Goal: Task Accomplishment & Management: Manage account settings

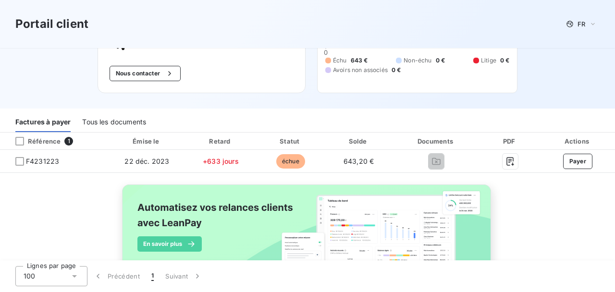
scroll to position [68, 0]
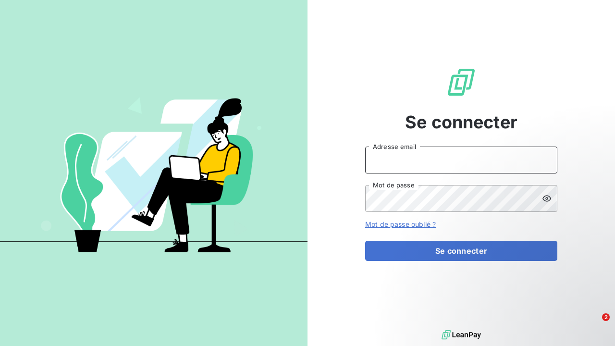
type input "[EMAIL_ADDRESS][DOMAIN_NAME]"
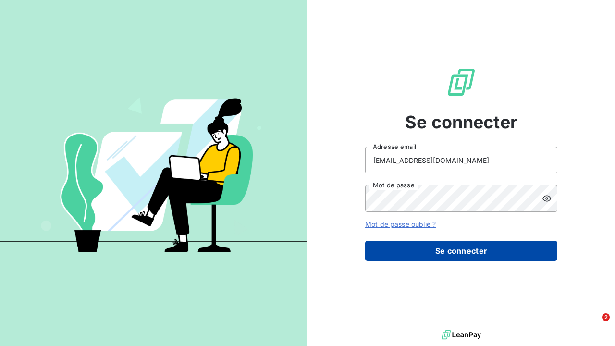
click at [426, 250] on button "Se connecter" at bounding box center [461, 251] width 192 height 20
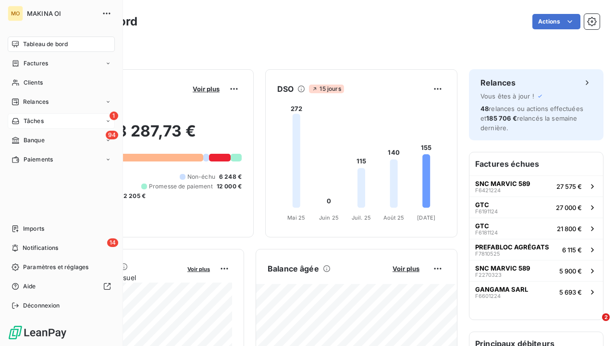
click at [45, 120] on div "1 Tâches" at bounding box center [61, 120] width 107 height 15
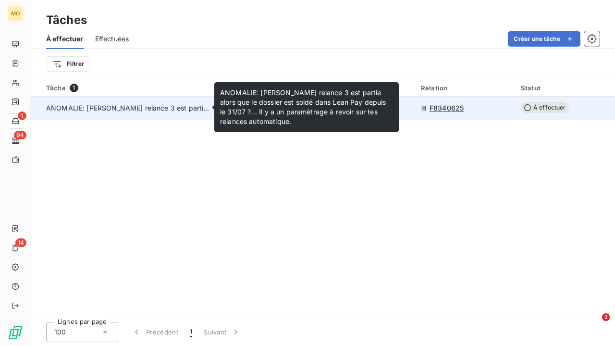
click at [142, 106] on span "ANOMALIE: [PERSON_NAME] relance 3 est partie alors que le dossier est soldé dan…" at bounding box center [327, 108] width 562 height 8
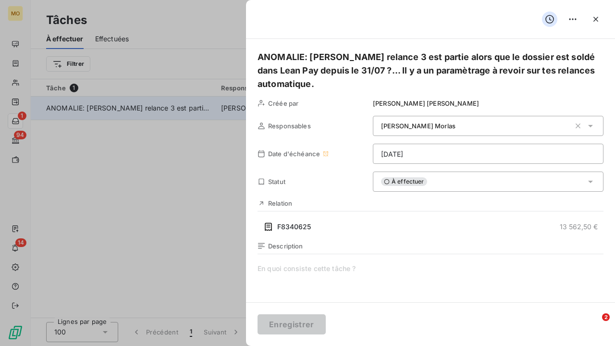
type input "[DATE]"
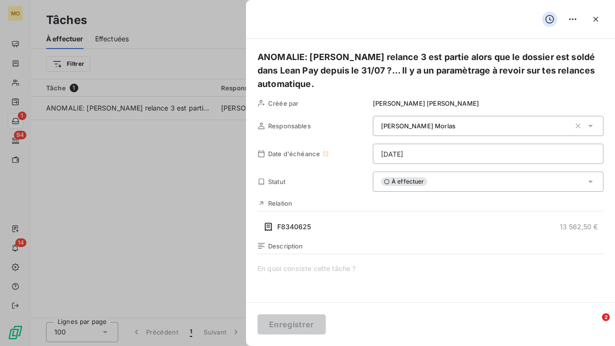
click at [232, 24] on div at bounding box center [307, 173] width 615 height 346
click at [18, 243] on div at bounding box center [307, 173] width 615 height 346
click at [595, 18] on icon "button" at bounding box center [595, 19] width 5 height 5
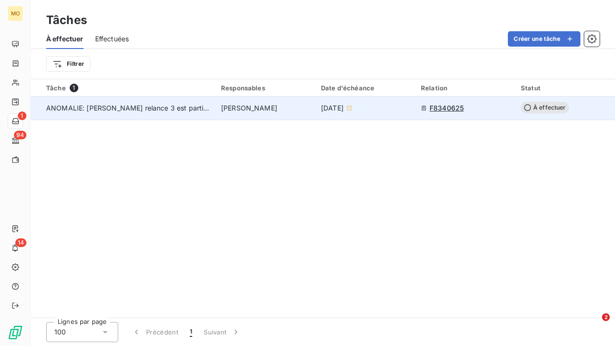
click at [453, 109] on span "F8340625" at bounding box center [446, 108] width 34 height 10
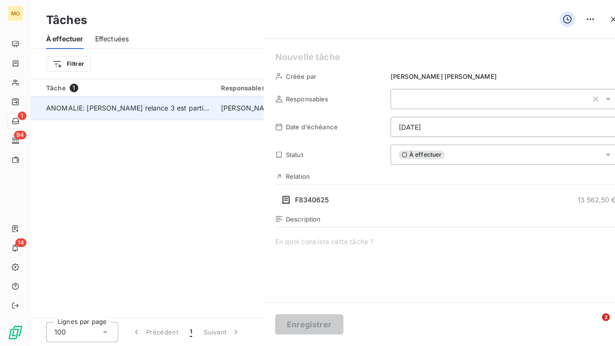
type input "12/09/2025"
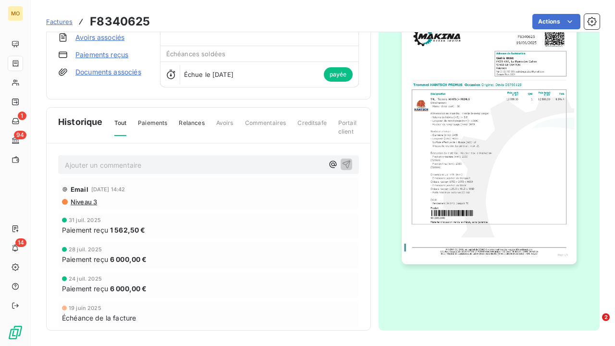
scroll to position [89, 0]
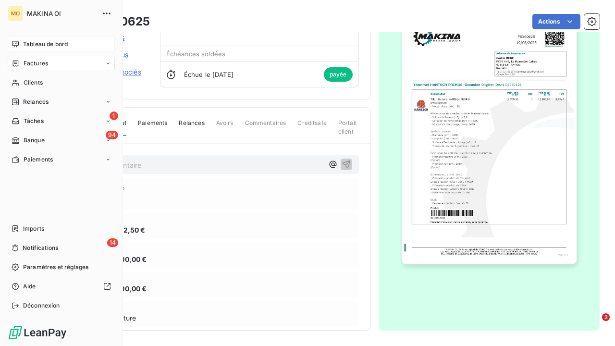
click at [15, 43] on icon at bounding box center [16, 44] width 8 height 8
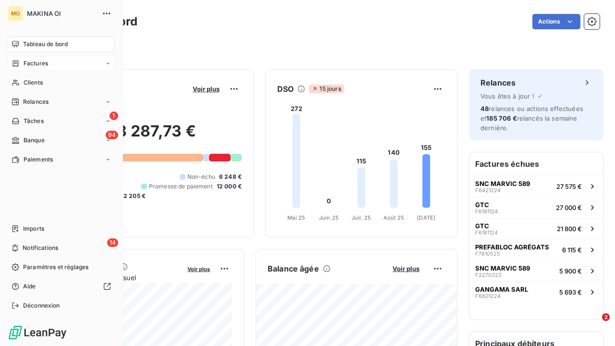
click at [18, 63] on icon at bounding box center [16, 63] width 6 height 6
click at [34, 83] on span "Factures" at bounding box center [35, 82] width 24 height 9
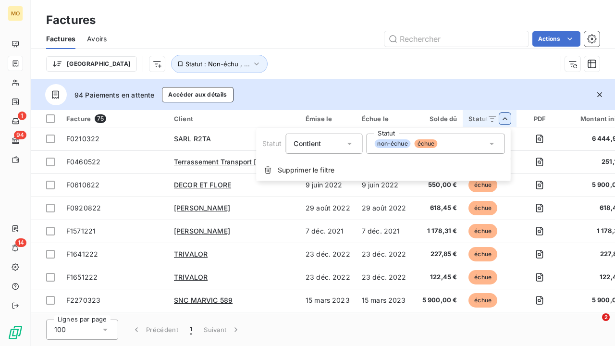
click at [505, 113] on html "MO 1 94 14 Factures Factures Avoirs Actions Trier Statut : Non-échu , ... 94 Pa…" at bounding box center [307, 173] width 615 height 346
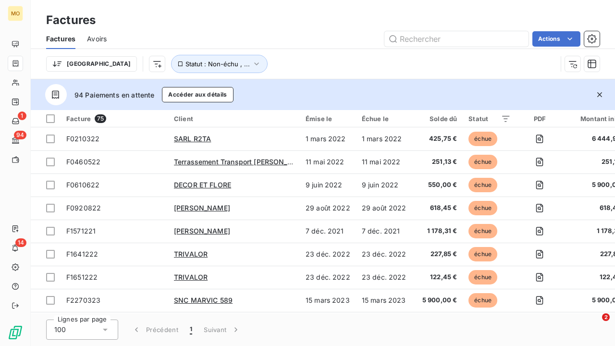
click at [504, 118] on html "MO 1 94 14 Factures Factures Avoirs Actions Trier Statut : Non-échu , ... 94 Pa…" at bounding box center [307, 173] width 615 height 346
click at [576, 63] on html "MO 1 94 14 Factures Factures Avoirs Actions Trier Statut : Non-échu , ... 94 Pa…" at bounding box center [307, 173] width 615 height 346
click at [576, 63] on icon "button" at bounding box center [573, 64] width 10 height 10
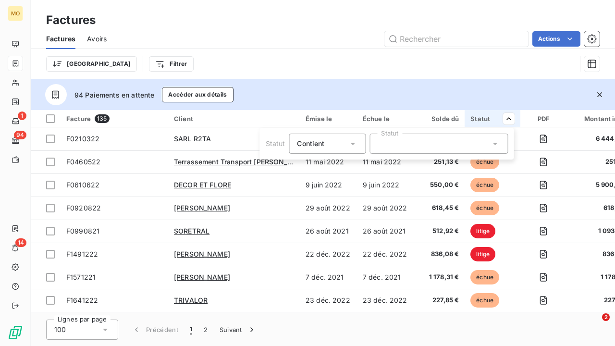
click at [495, 144] on icon at bounding box center [494, 144] width 5 height 2
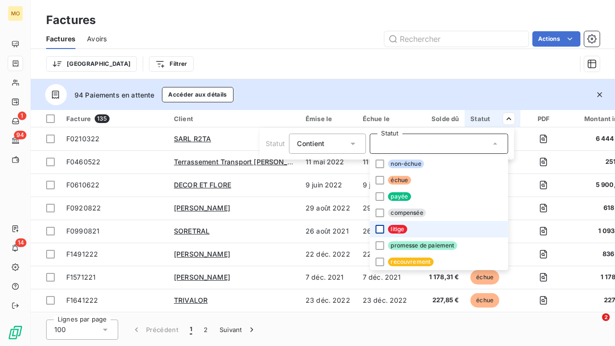
click at [380, 228] on div at bounding box center [379, 229] width 9 height 9
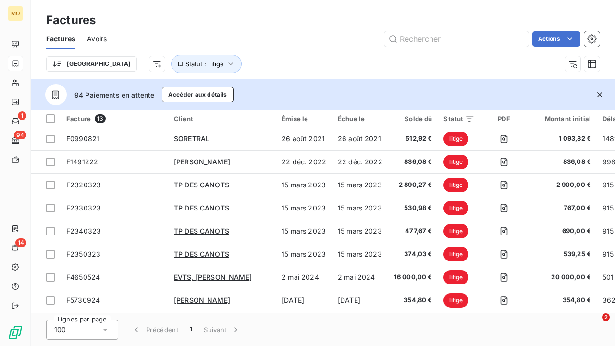
click at [440, 72] on html "MO 1 94 14 Factures Factures Avoirs Actions Trier Statut : Litige 94 Paiements …" at bounding box center [307, 173] width 615 height 346
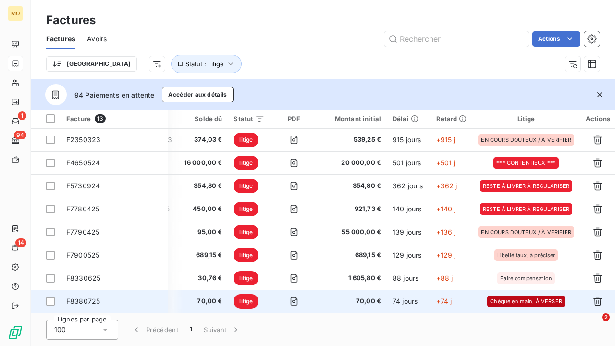
scroll to position [117, 209]
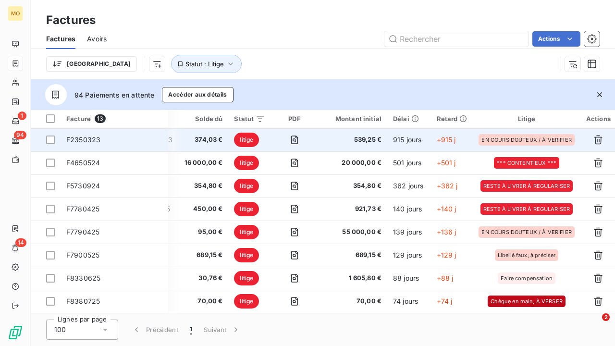
click at [91, 135] on span "F2350323" at bounding box center [83, 139] width 34 height 8
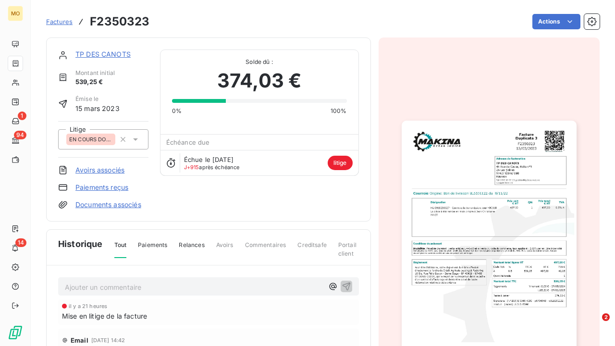
click at [115, 52] on link "TP DES CANOTS" at bounding box center [102, 54] width 55 height 8
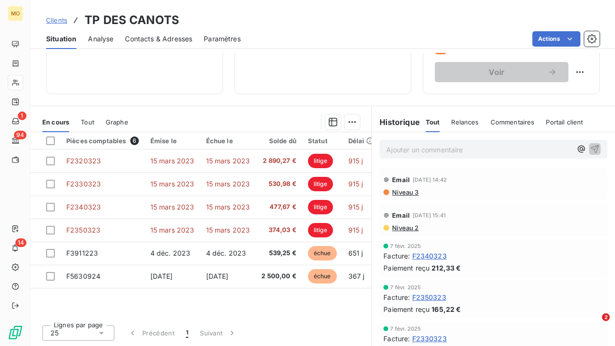
scroll to position [169, 0]
click at [50, 139] on div at bounding box center [50, 140] width 9 height 9
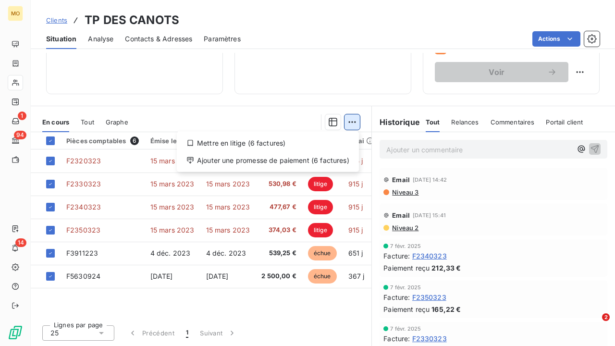
click at [356, 125] on html "MO 1 94 14 Clients TP DES CANOTS Situation Analyse Contacts & Adresses Paramètr…" at bounding box center [307, 173] width 615 height 346
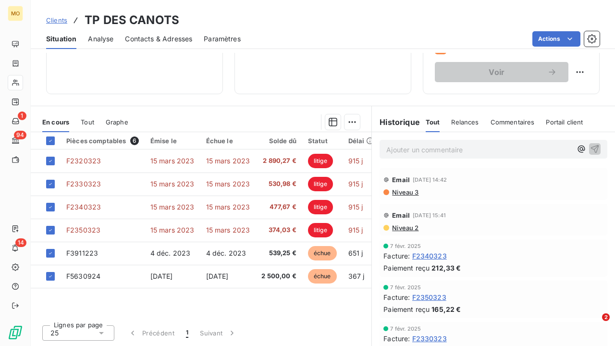
click at [299, 119] on html "MO 1 94 14 Clients TP DES CANOTS Situation Analyse Contacts & Adresses Paramètr…" at bounding box center [307, 173] width 615 height 346
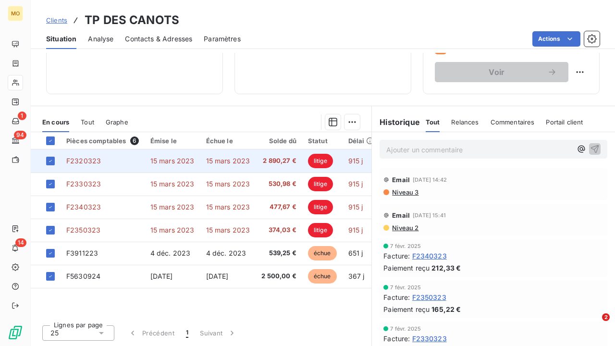
click at [140, 160] on td "F2320323" at bounding box center [103, 160] width 84 height 23
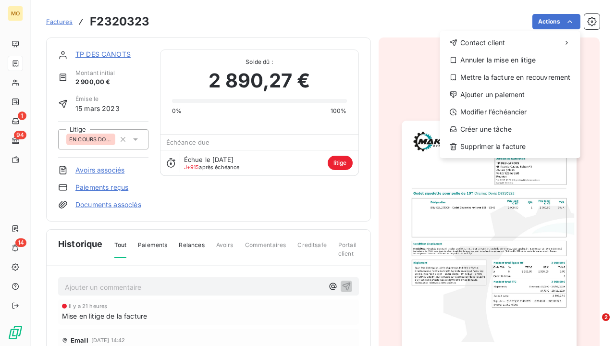
click at [370, 37] on html "MO 1 94 14 Factures F2320323 Actions Contact client Annuler la mise en litige M…" at bounding box center [307, 173] width 615 height 346
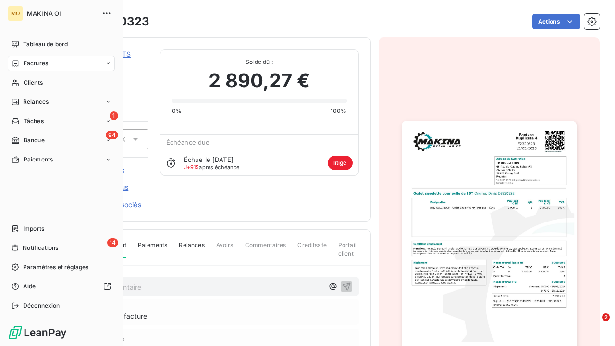
click at [18, 67] on icon at bounding box center [16, 64] width 8 height 8
click at [37, 85] on span "Factures" at bounding box center [35, 82] width 24 height 9
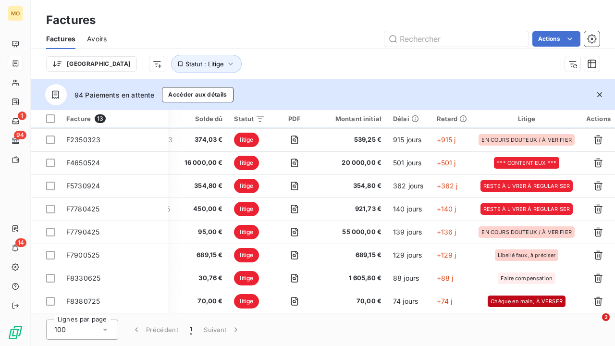
scroll to position [117, 209]
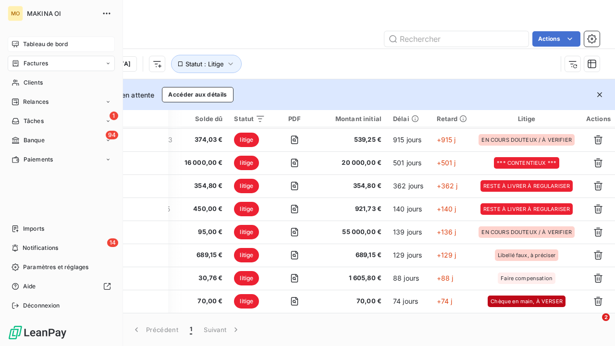
click at [17, 42] on icon at bounding box center [16, 44] width 8 height 8
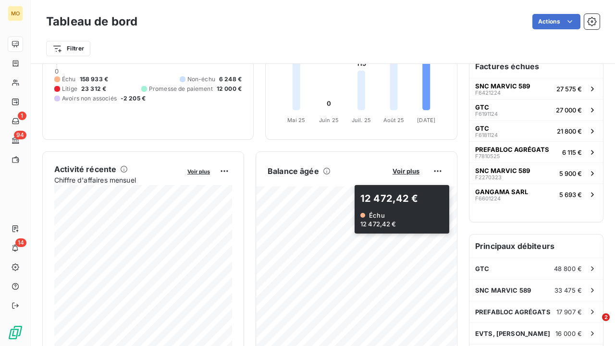
scroll to position [109, 0]
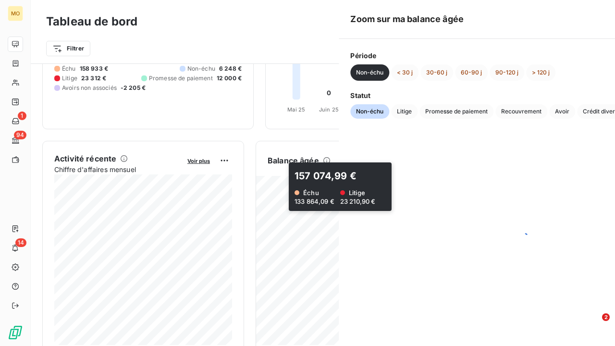
click at [406, 188] on div at bounding box center [523, 238] width 369 height 216
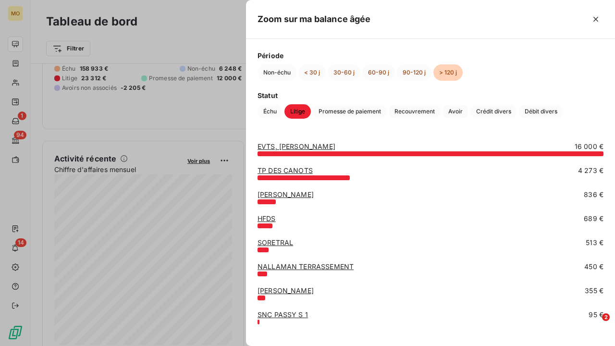
scroll to position [0, 0]
click at [411, 72] on button "90-120 j" at bounding box center [414, 72] width 35 height 16
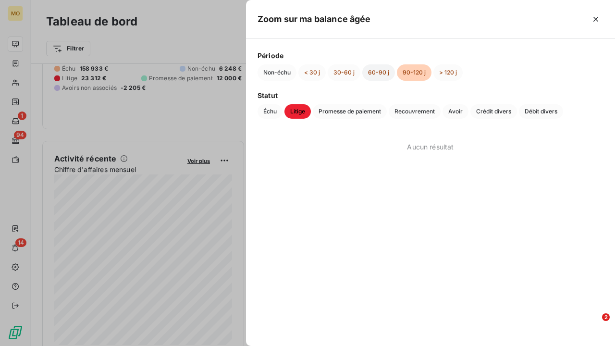
click at [383, 72] on button "60-90 j" at bounding box center [378, 72] width 33 height 16
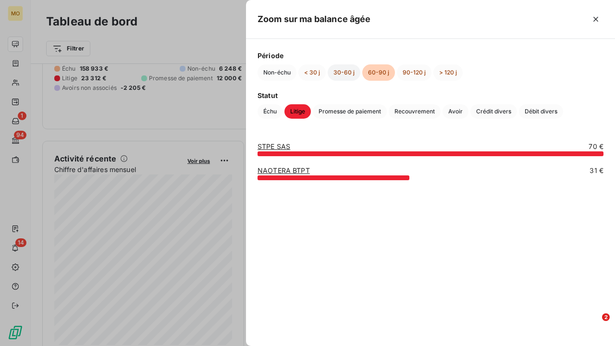
click at [344, 71] on button "30-60 j" at bounding box center [344, 72] width 33 height 16
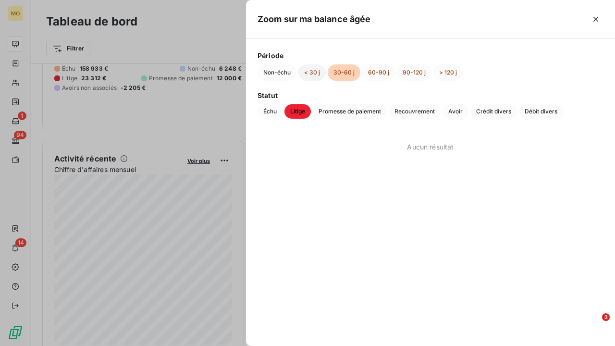
click at [314, 72] on button "< 30 j" at bounding box center [311, 72] width 27 height 16
click at [230, 36] on div at bounding box center [307, 173] width 615 height 346
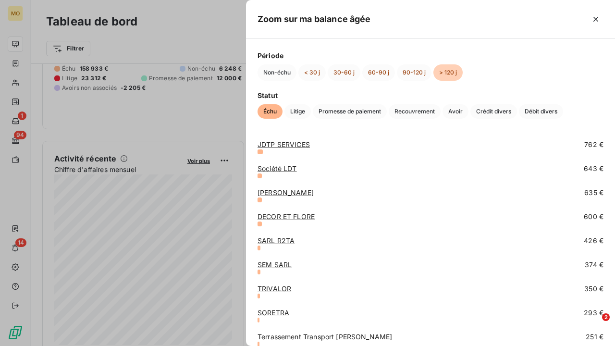
scroll to position [370, 0]
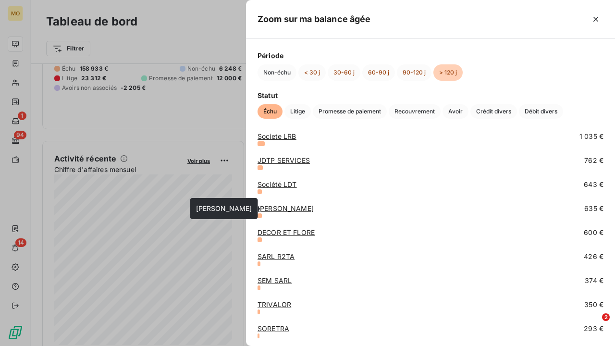
click at [281, 211] on link "[PERSON_NAME]" at bounding box center [285, 208] width 56 height 8
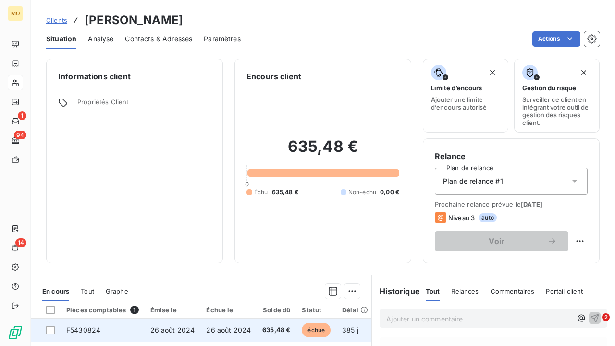
click at [83, 292] on span "F5430824" at bounding box center [83, 330] width 34 height 8
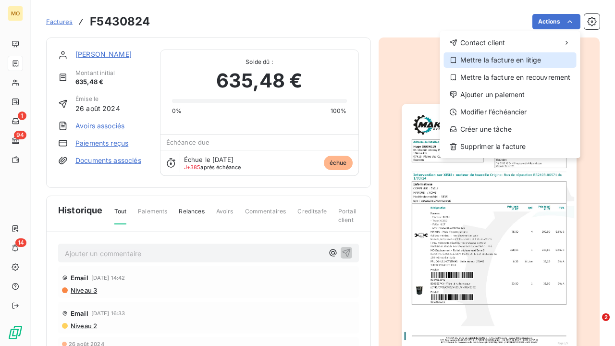
click at [455, 62] on icon at bounding box center [453, 60] width 5 height 6
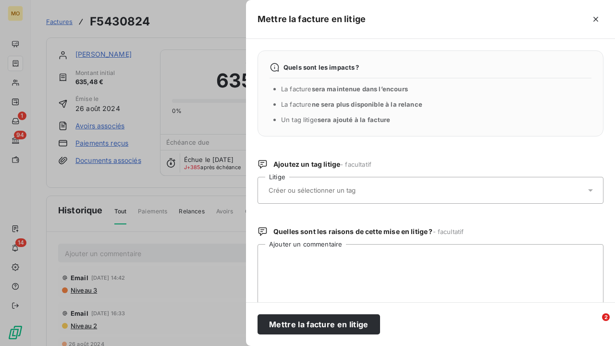
click at [584, 189] on div at bounding box center [426, 190] width 320 height 20
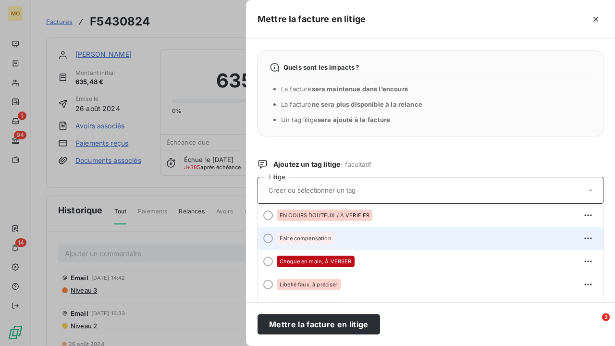
scroll to position [50, 0]
click at [269, 237] on div at bounding box center [268, 238] width 10 height 10
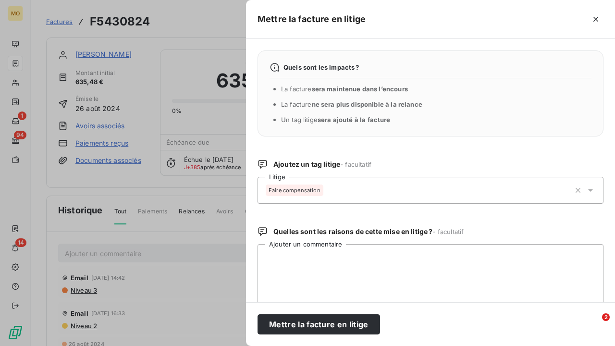
click at [593, 189] on icon at bounding box center [590, 190] width 10 height 10
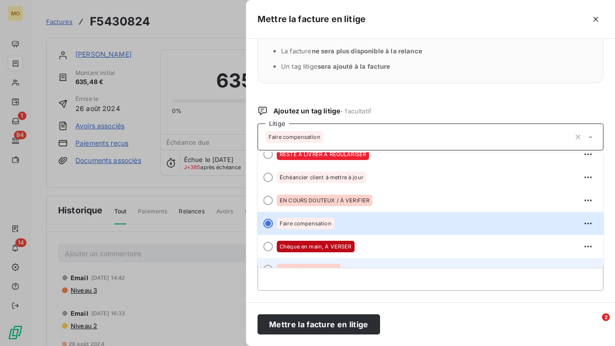
scroll to position [9, 0]
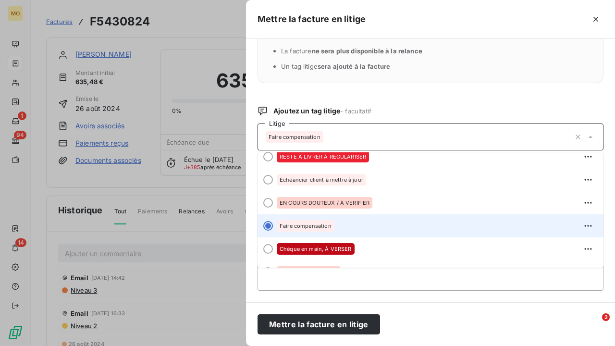
click at [318, 226] on span "Faire compensation" at bounding box center [306, 226] width 52 height 6
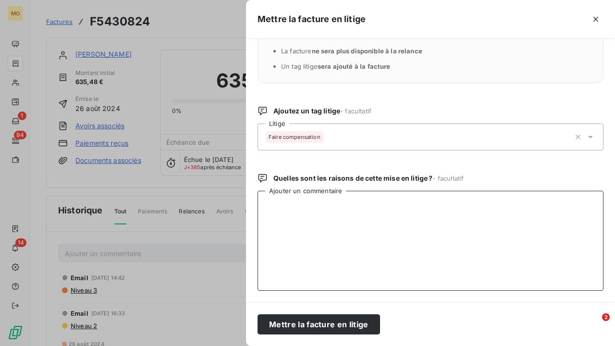
click at [368, 231] on textarea "Ajouter un commentaire" at bounding box center [430, 241] width 346 height 100
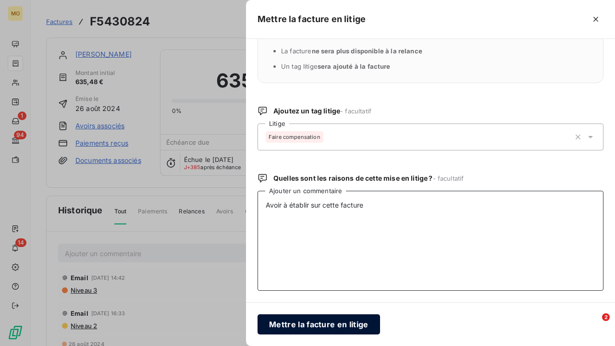
type textarea "Avoir à établir sur cette facture"
click at [331, 292] on button "Mettre la facture en litige" at bounding box center [318, 324] width 122 height 20
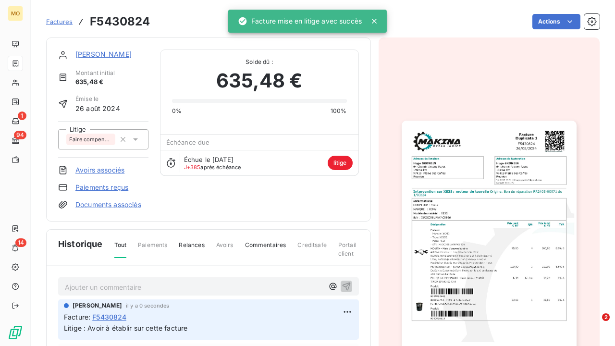
click at [517, 252] on img "button" at bounding box center [489, 245] width 175 height 248
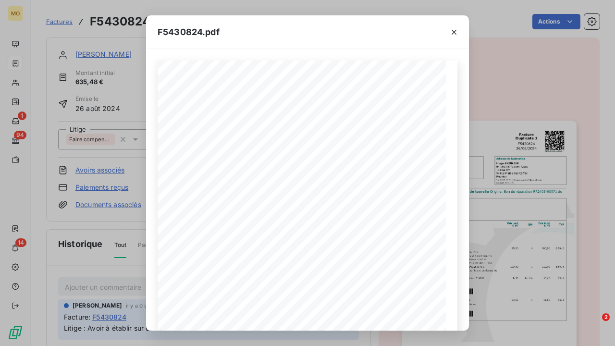
scroll to position [0, 0]
click at [454, 33] on icon "button" at bounding box center [454, 32] width 10 height 10
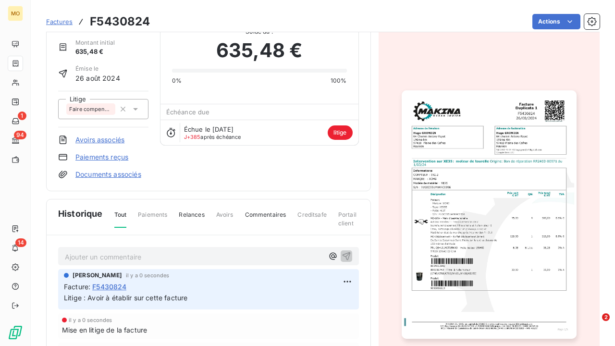
scroll to position [41, 0]
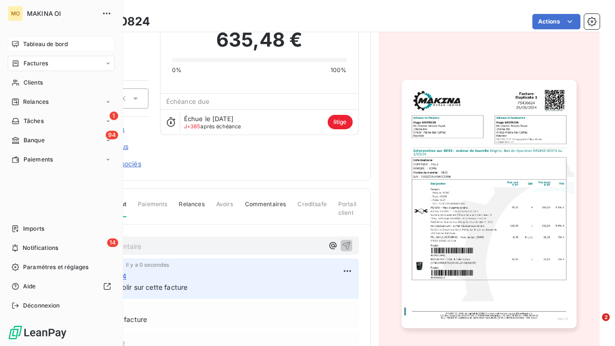
click at [20, 45] on div "Tableau de bord" at bounding box center [61, 44] width 107 height 15
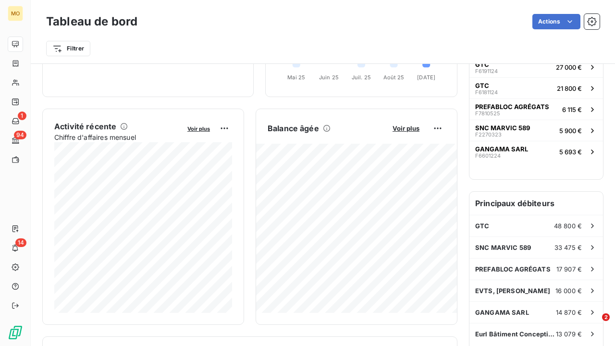
scroll to position [145, 0]
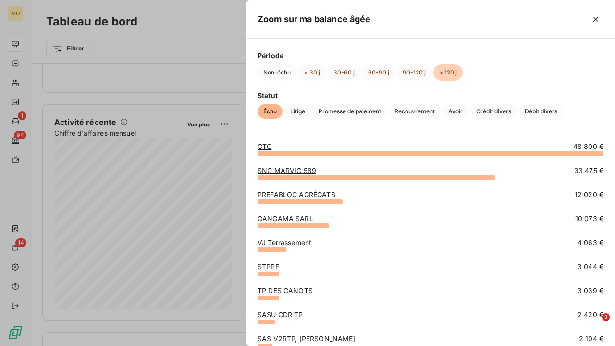
click at [218, 71] on div at bounding box center [307, 173] width 615 height 346
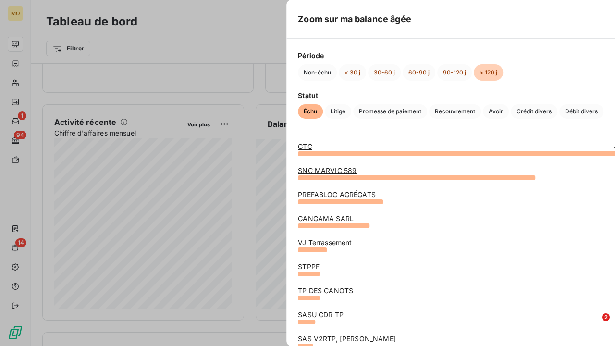
click at [218, 71] on div "198 287,73 € 0 Échu 158 933 € Non-échu 6 248 € Litige 23 312 € Promesse de paie…" at bounding box center [147, 16] width 187 height 129
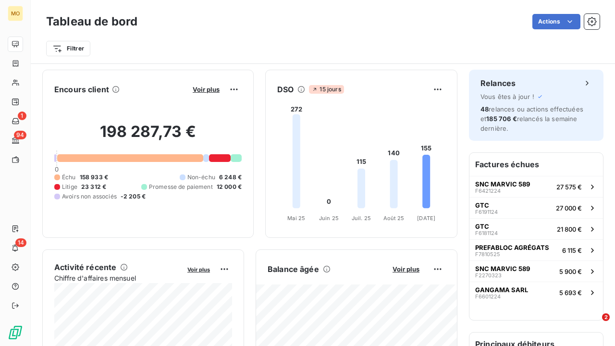
scroll to position [0, 0]
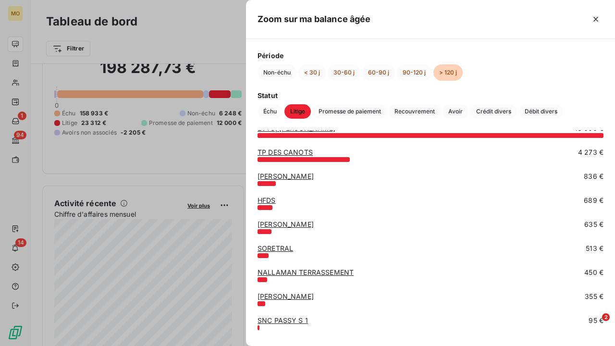
scroll to position [20, 0]
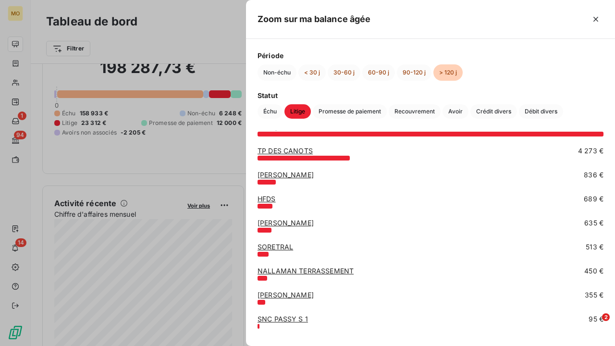
click at [230, 55] on div at bounding box center [307, 173] width 615 height 346
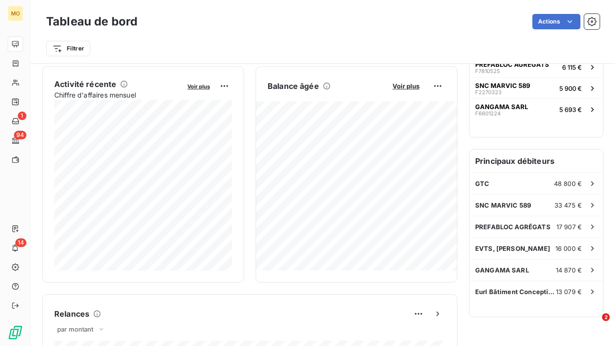
scroll to position [168, 0]
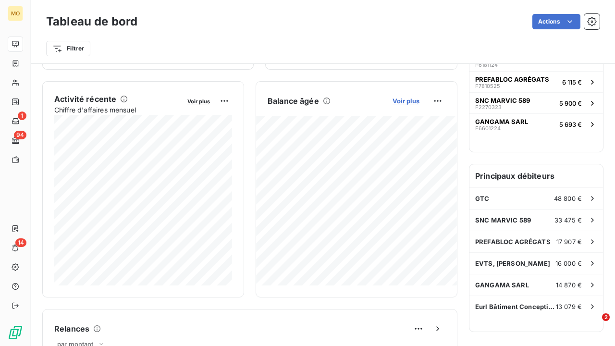
click at [409, 101] on span "Voir plus" at bounding box center [405, 101] width 27 height 8
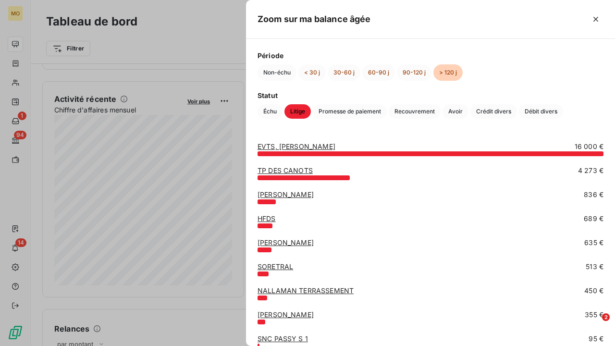
click at [214, 48] on div at bounding box center [307, 173] width 615 height 346
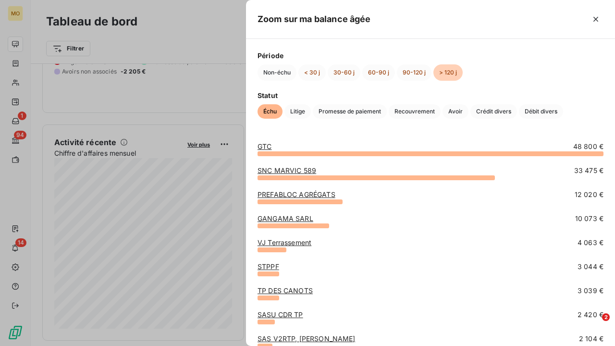
scroll to position [0, 0]
click at [268, 149] on link "GTC" at bounding box center [264, 146] width 14 height 8
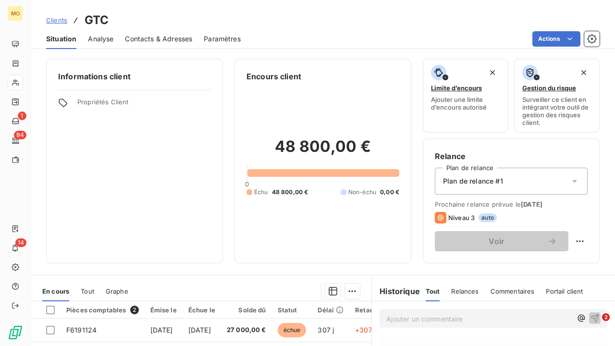
click at [103, 40] on span "Analyse" at bounding box center [100, 39] width 25 height 10
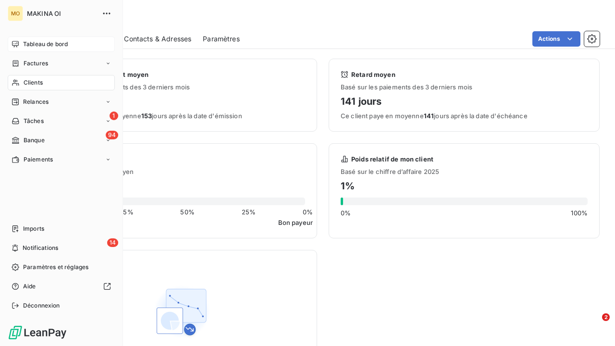
click at [19, 44] on icon at bounding box center [15, 44] width 7 height 6
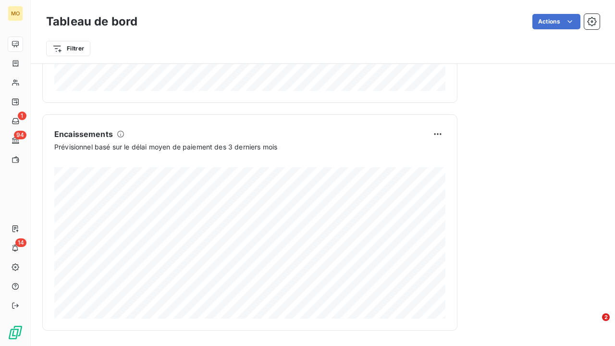
scroll to position [590, 0]
click at [438, 134] on html "MO 1 94 14 Tableau de bord Actions Filtrer Encours client Voir plus 198 287,73 …" at bounding box center [307, 173] width 615 height 346
click at [399, 131] on html "MO 1 94 14 Tableau de bord Actions Filtrer Encours client Voir plus 198 287,73 …" at bounding box center [307, 173] width 615 height 346
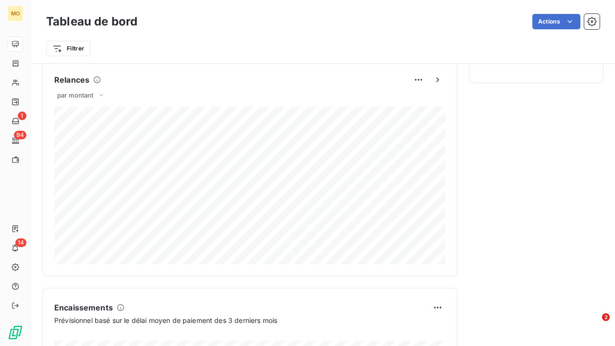
scroll to position [388, 0]
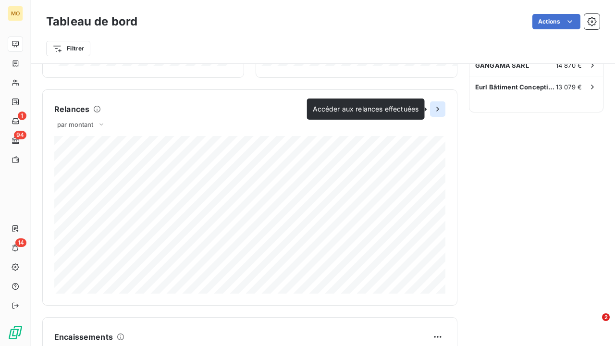
click at [437, 108] on icon "button" at bounding box center [437, 109] width 2 height 4
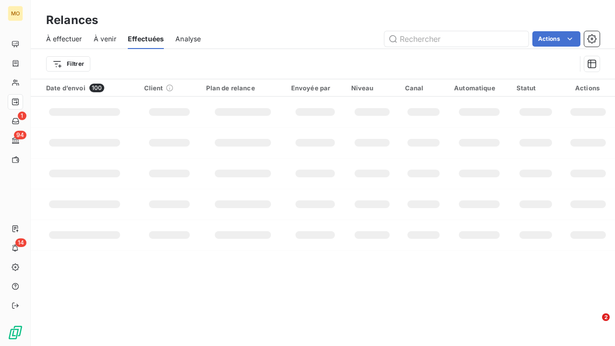
click at [437, 109] on div at bounding box center [423, 112] width 32 height 8
click at [359, 71] on div "Filtrer" at bounding box center [311, 64] width 530 height 18
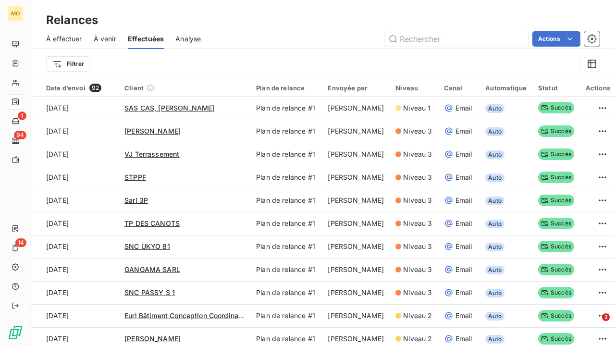
click at [191, 39] on span "Analyse" at bounding box center [187, 39] width 25 height 10
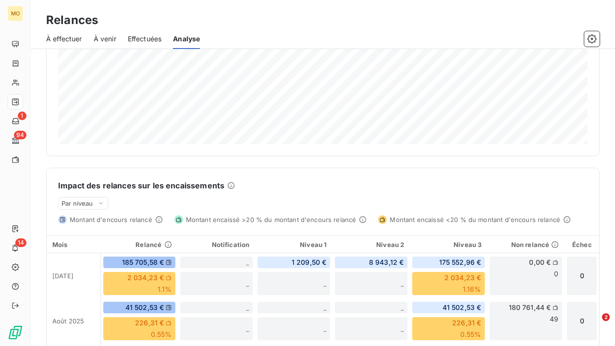
scroll to position [132, 0]
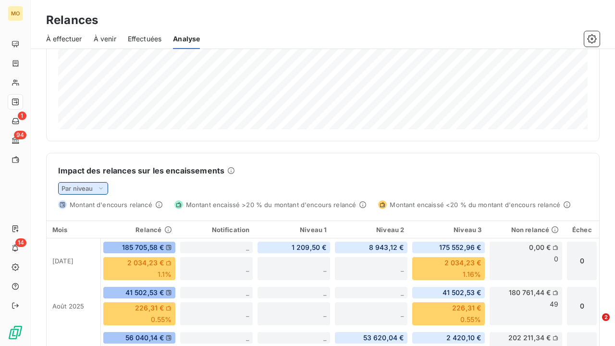
click at [102, 188] on icon at bounding box center [101, 188] width 4 height 2
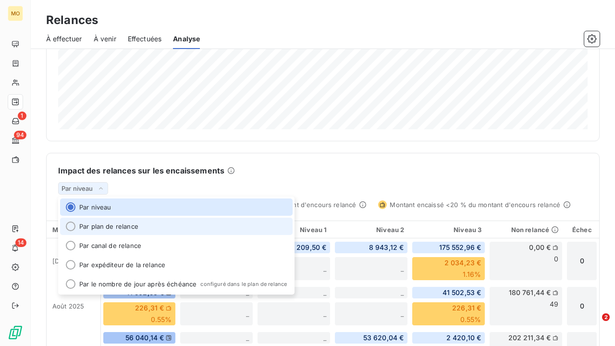
click at [107, 223] on li "Par plan de relance" at bounding box center [176, 226] width 232 height 17
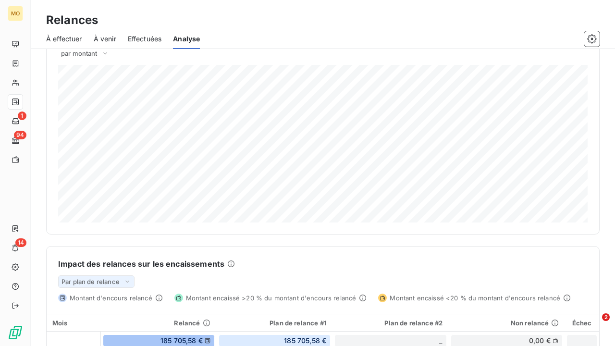
scroll to position [35, 0]
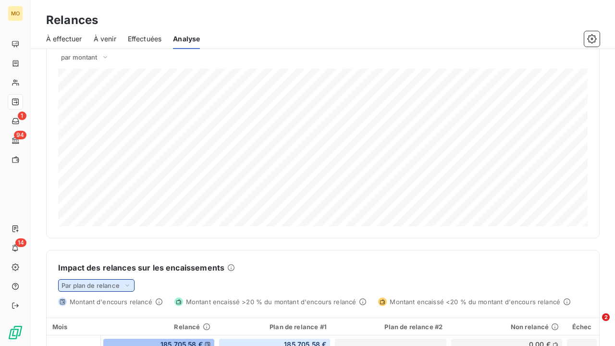
click at [128, 288] on icon at bounding box center [127, 286] width 8 height 10
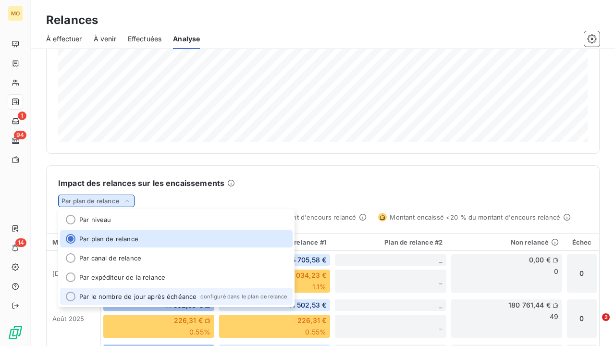
scroll to position [122, 0]
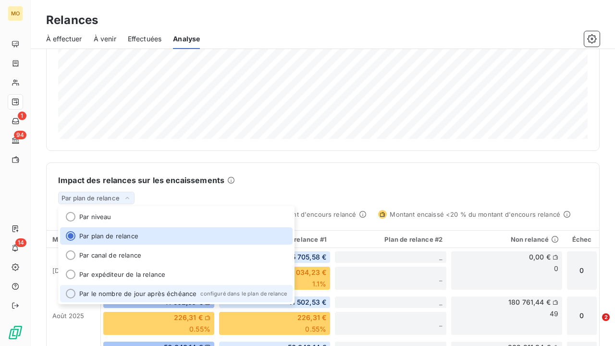
click at [127, 294] on li "Par le nombre de jour après échéance configuré dans le plan de relance" at bounding box center [176, 293] width 232 height 17
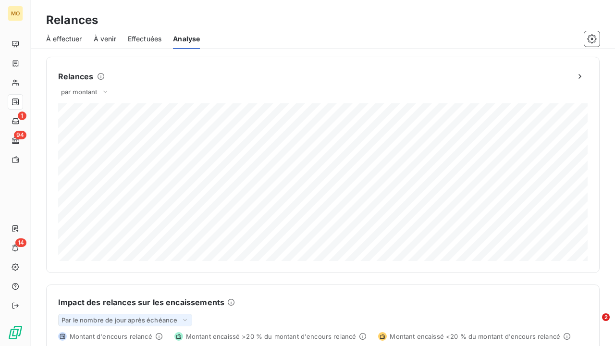
scroll to position [0, 0]
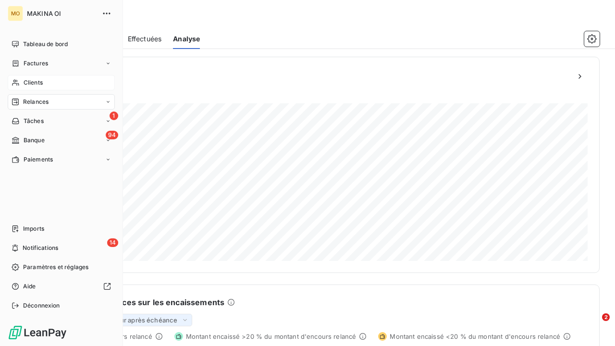
click at [32, 79] on span "Clients" at bounding box center [33, 82] width 19 height 9
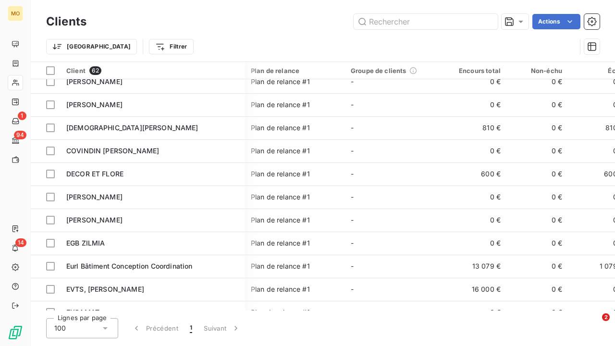
scroll to position [88, 0]
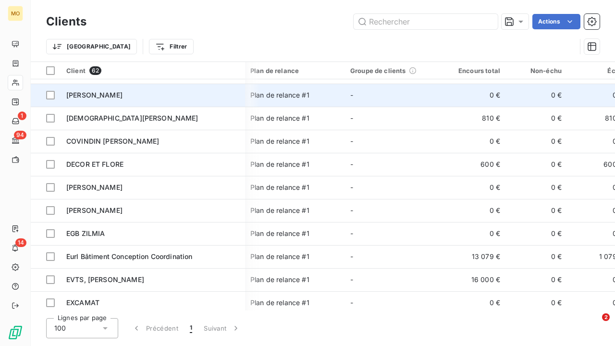
click at [98, 96] on span "[PERSON_NAME]" at bounding box center [94, 95] width 56 height 8
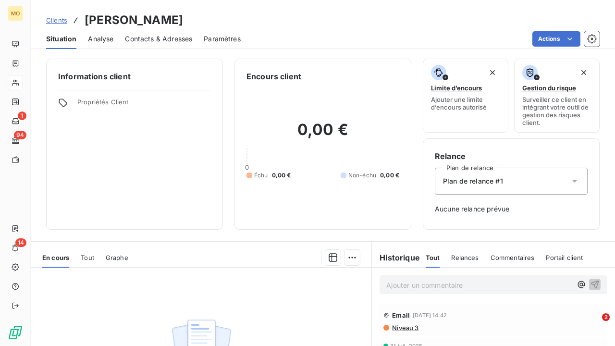
click at [146, 37] on span "Contacts & Adresses" at bounding box center [158, 39] width 67 height 10
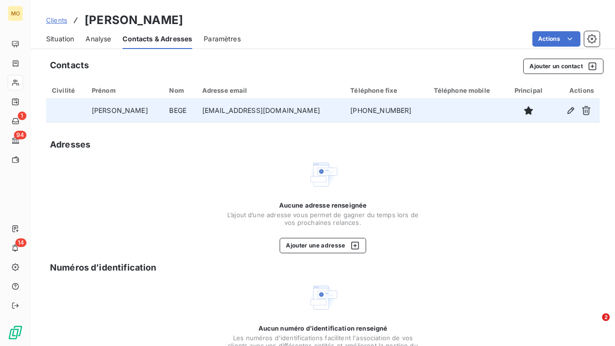
click at [67, 103] on td at bounding box center [66, 110] width 40 height 23
click at [570, 110] on icon "button" at bounding box center [571, 111] width 10 height 10
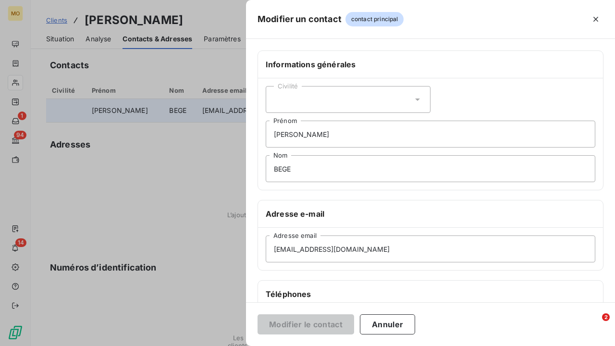
click at [416, 93] on div "Civilité" at bounding box center [348, 99] width 165 height 27
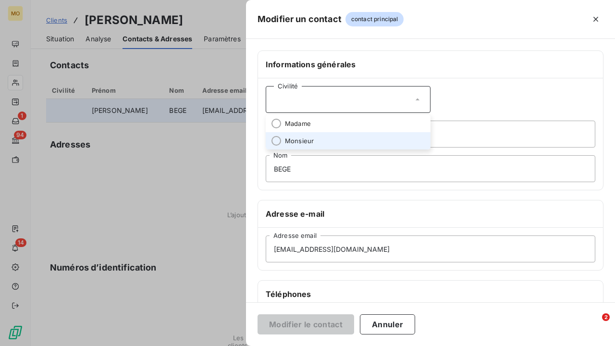
click at [285, 141] on span "Monsieur" at bounding box center [299, 140] width 29 height 9
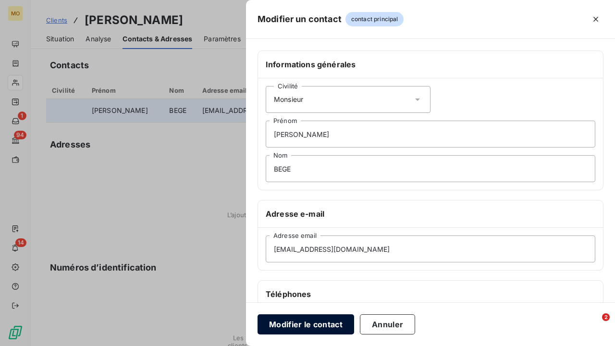
click at [296, 326] on button "Modifier le contact" at bounding box center [305, 324] width 97 height 20
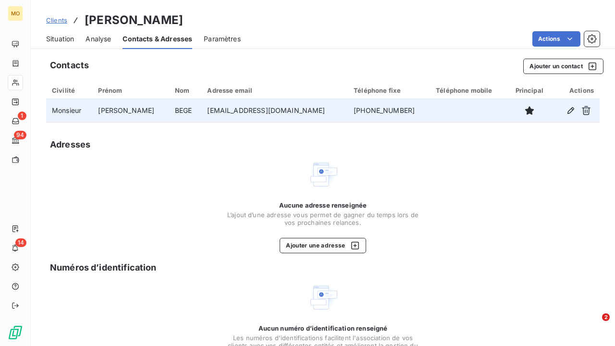
click at [61, 20] on span "Clients" at bounding box center [56, 20] width 21 height 8
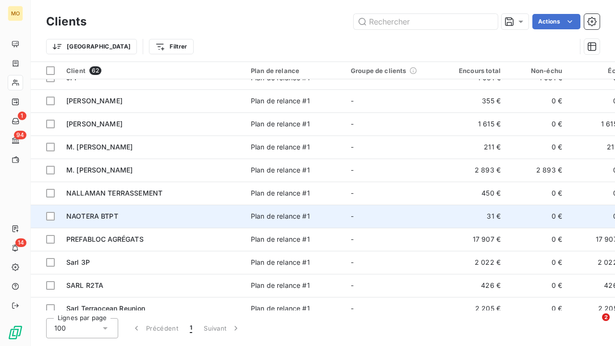
scroll to position [588, 0]
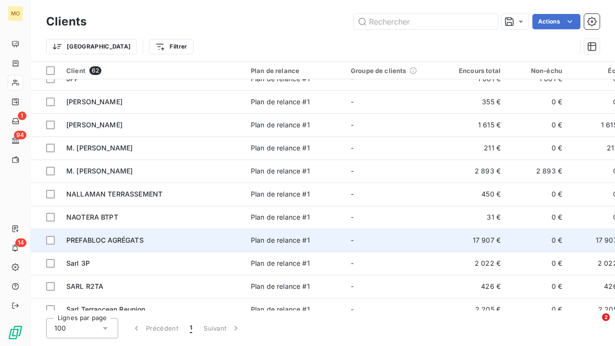
click at [134, 238] on span "PREFABLOC AGRÉGATS" at bounding box center [104, 240] width 77 height 8
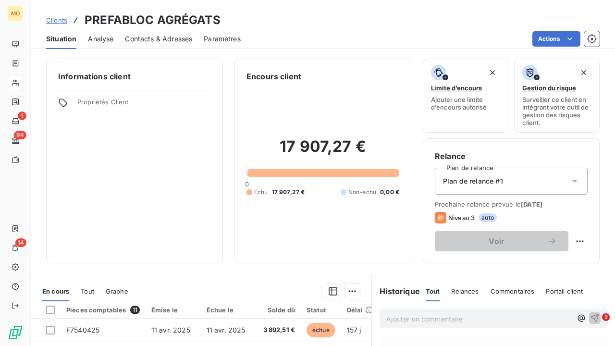
click at [150, 35] on span "Contacts & Adresses" at bounding box center [158, 39] width 67 height 10
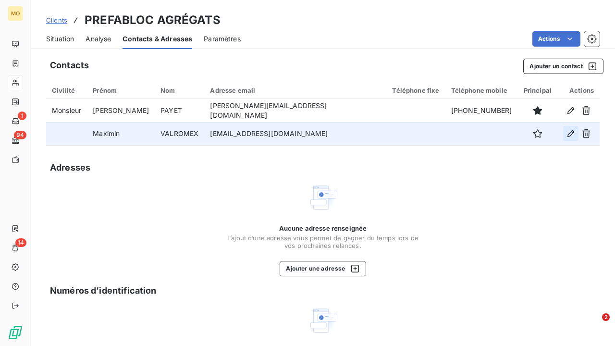
click at [572, 131] on icon "button" at bounding box center [571, 134] width 10 height 10
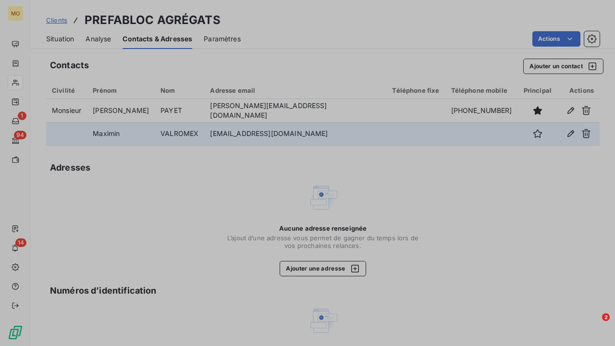
type input "Maximin"
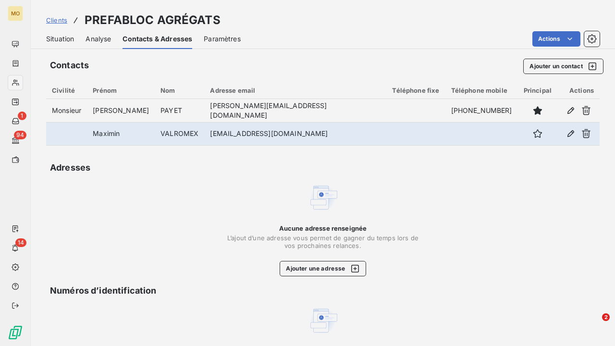
type input "VALROMEX"
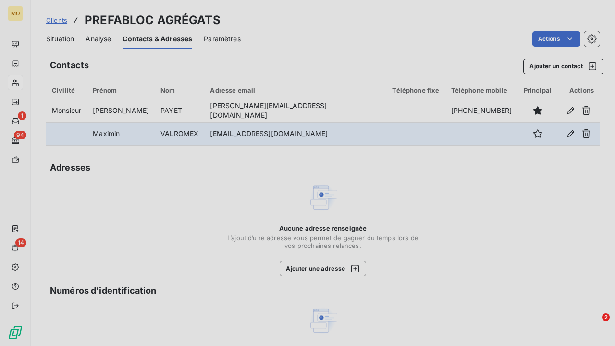
type input "[EMAIL_ADDRESS][DOMAIN_NAME]"
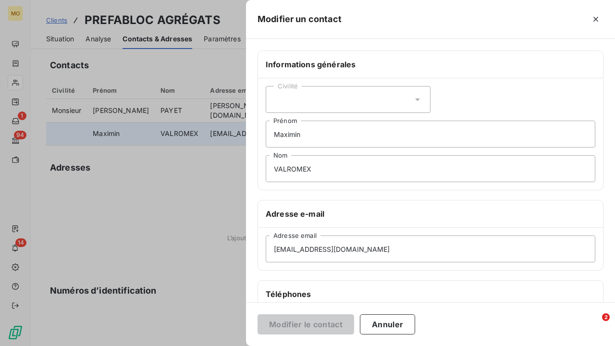
click at [368, 88] on div "Civilité" at bounding box center [348, 99] width 165 height 27
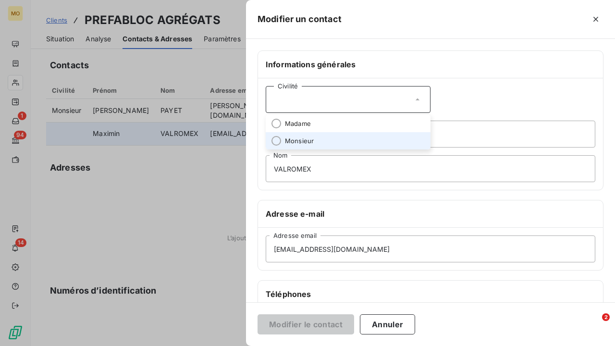
click at [305, 143] on span "Monsieur" at bounding box center [299, 140] width 29 height 9
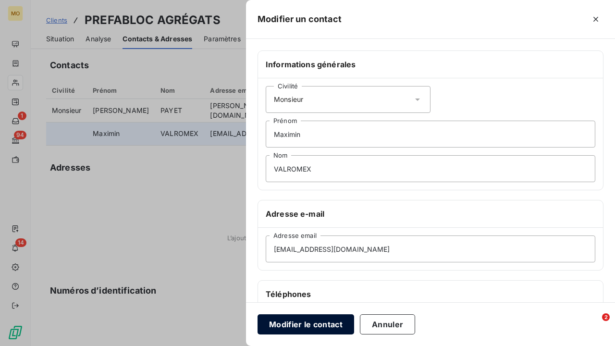
click at [313, 320] on button "Modifier le contact" at bounding box center [305, 324] width 97 height 20
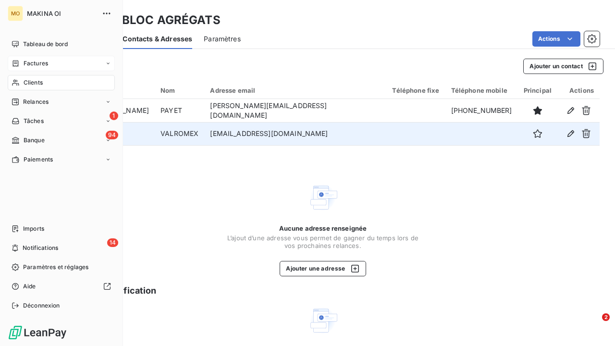
click at [44, 59] on div "Factures" at bounding box center [61, 63] width 107 height 15
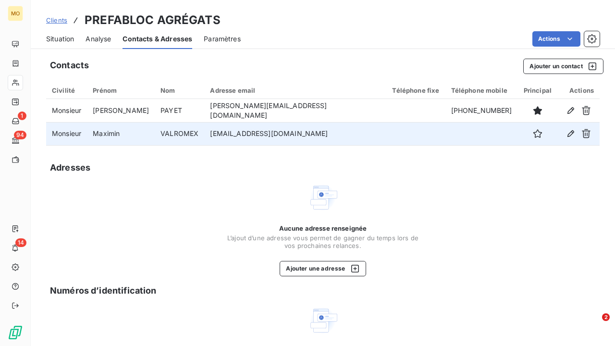
click at [256, 64] on div "Contacts Ajouter un contact" at bounding box center [326, 66] width 553 height 15
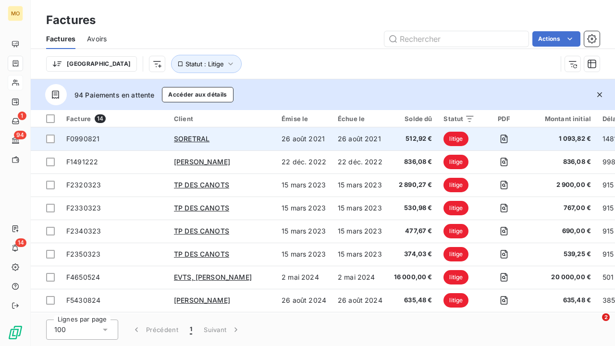
click at [93, 136] on span "F0990821" at bounding box center [82, 138] width 33 height 8
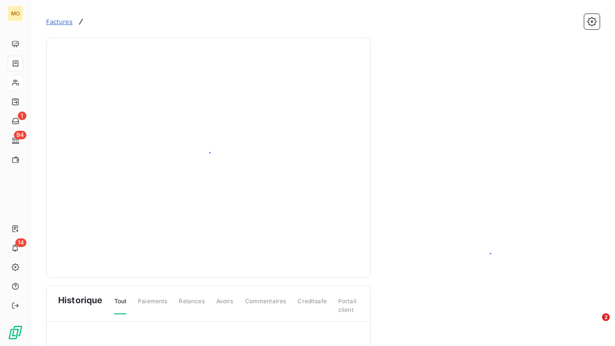
click at [102, 135] on div at bounding box center [208, 157] width 301 height 216
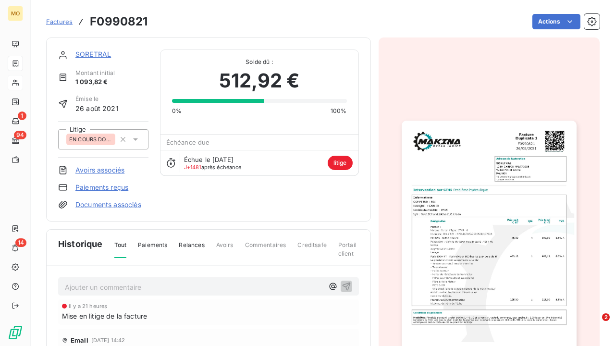
click at [101, 55] on html "MO 1 94 14 Factures F0990821 Actions SORETRAL Montant initial 1 093,82 € Émise …" at bounding box center [307, 173] width 615 height 346
click at [100, 55] on link "SORETRAL" at bounding box center [93, 54] width 36 height 8
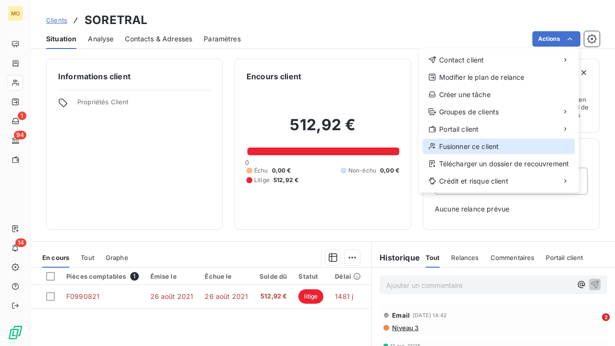
click at [512, 145] on div "Fusionner ce client" at bounding box center [499, 146] width 152 height 15
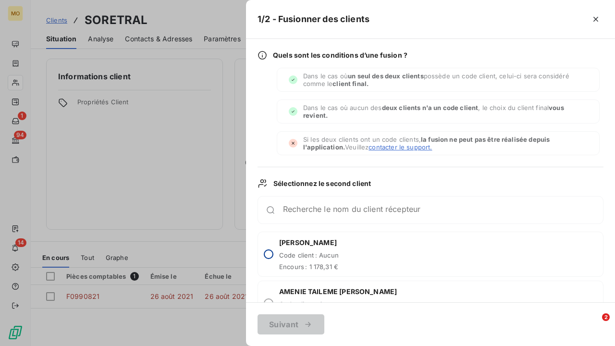
click at [270, 255] on input "radio" at bounding box center [269, 254] width 10 height 10
radio input "true"
click at [294, 320] on button "Suivant" at bounding box center [290, 324] width 67 height 20
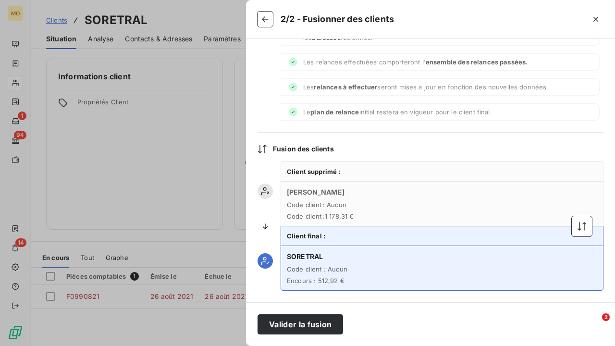
scroll to position [46, 0]
click at [599, 23] on icon "button" at bounding box center [596, 19] width 10 height 10
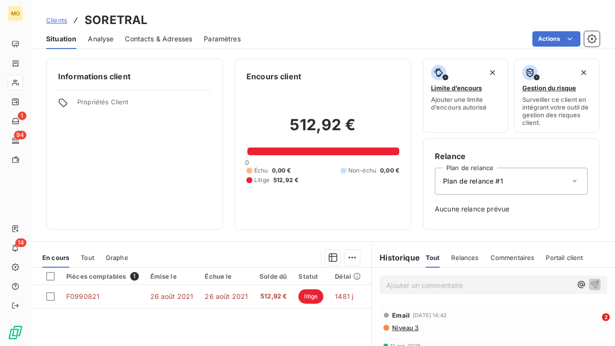
click at [493, 22] on div "Clients SORETRAL" at bounding box center [323, 20] width 584 height 17
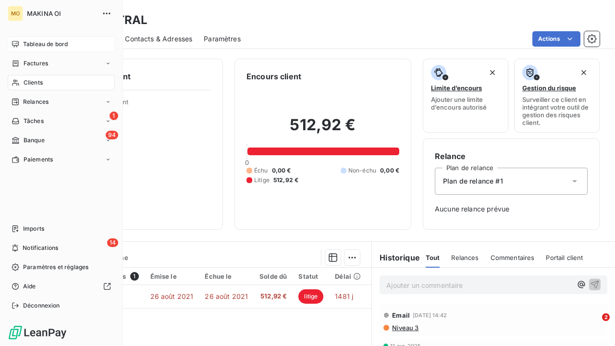
click at [19, 43] on icon at bounding box center [15, 44] width 7 height 6
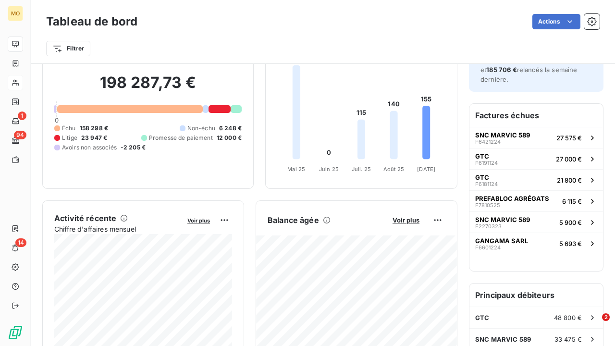
scroll to position [46, 0]
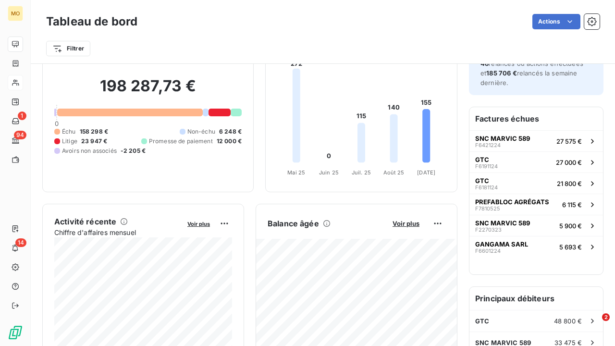
click at [238, 111] on div at bounding box center [236, 113] width 11 height 8
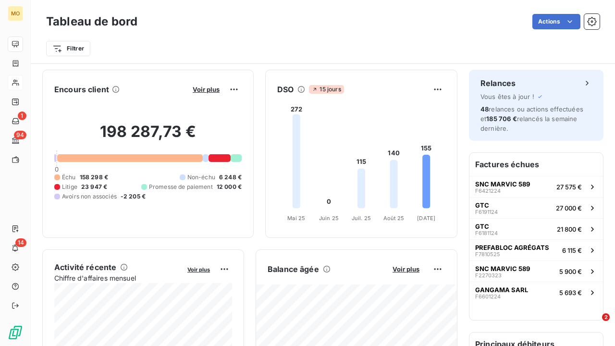
scroll to position [0, 0]
click at [210, 87] on span "Voir plus" at bounding box center [206, 89] width 27 height 8
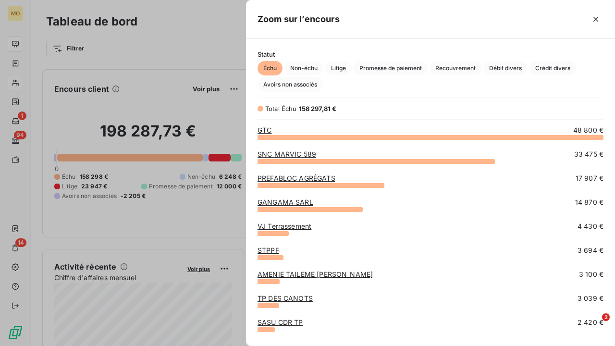
scroll to position [209, 369]
click at [445, 70] on span "Recouvrement" at bounding box center [455, 68] width 52 height 14
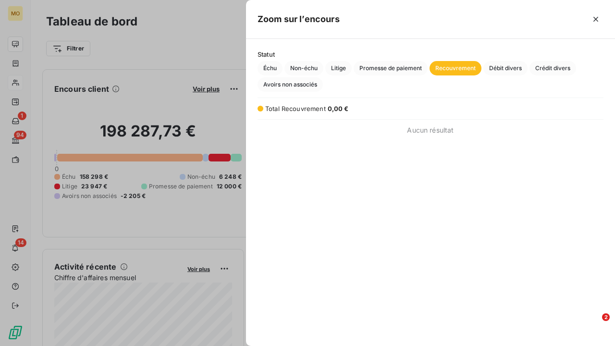
click at [328, 105] on span "0,00 €" at bounding box center [338, 109] width 21 height 8
click at [338, 69] on span "Litige" at bounding box center [338, 68] width 26 height 14
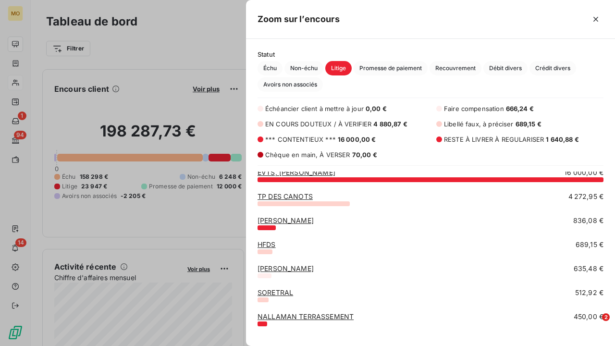
scroll to position [0, 0]
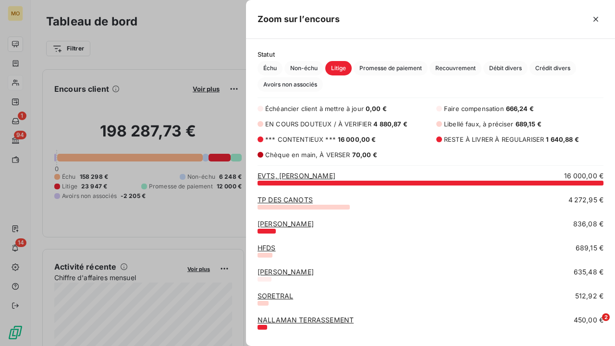
click at [167, 107] on div at bounding box center [307, 173] width 615 height 346
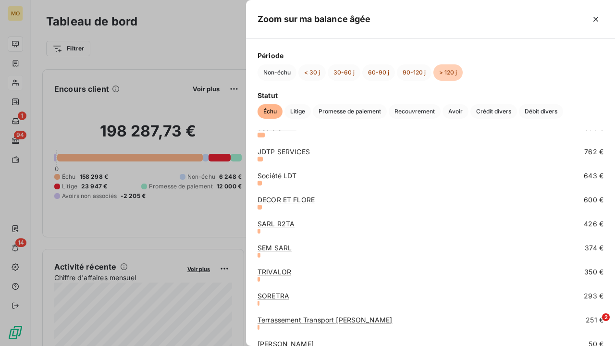
scroll to position [346, 0]
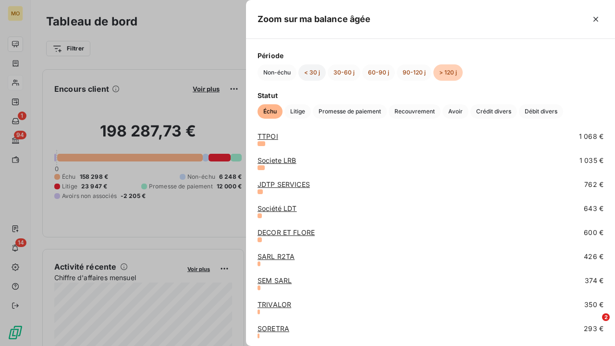
click at [318, 75] on button "< 30 j" at bounding box center [311, 72] width 27 height 16
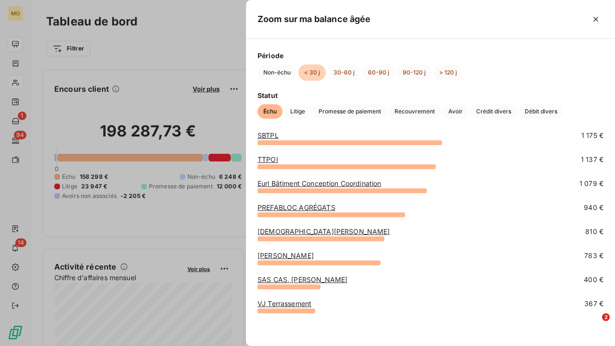
scroll to position [35, 0]
click at [94, 71] on div at bounding box center [307, 173] width 615 height 346
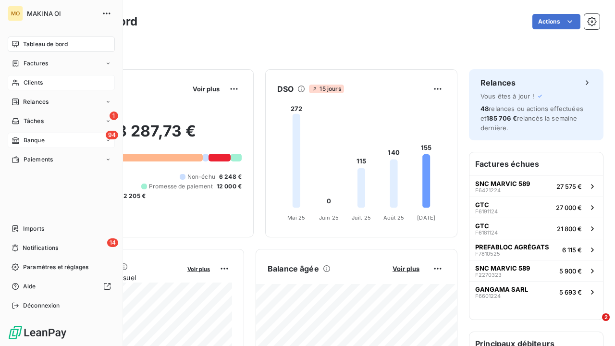
click at [19, 141] on icon at bounding box center [16, 140] width 8 height 8
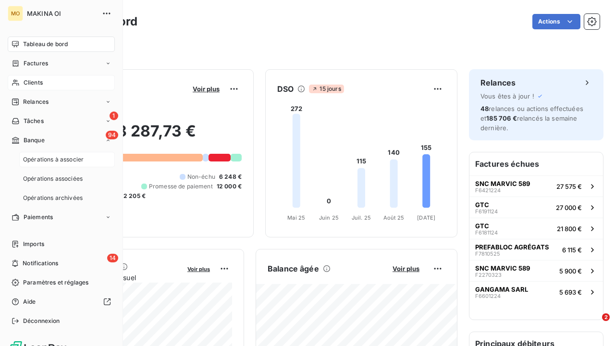
click at [60, 162] on span "Opérations à associer" at bounding box center [53, 159] width 61 height 9
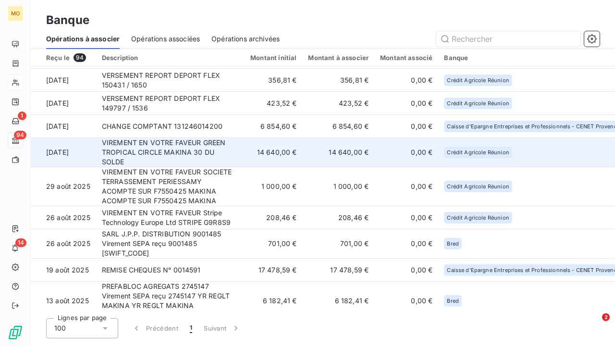
scroll to position [415, 0]
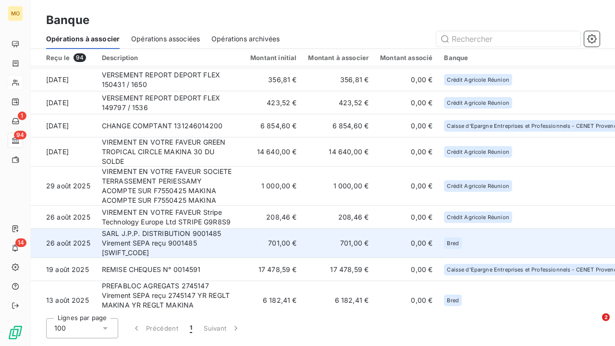
click at [242, 233] on td "701,00 €" at bounding box center [271, 243] width 62 height 29
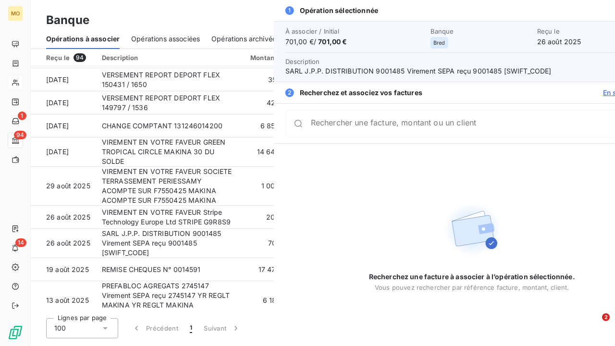
scroll to position [439, 0]
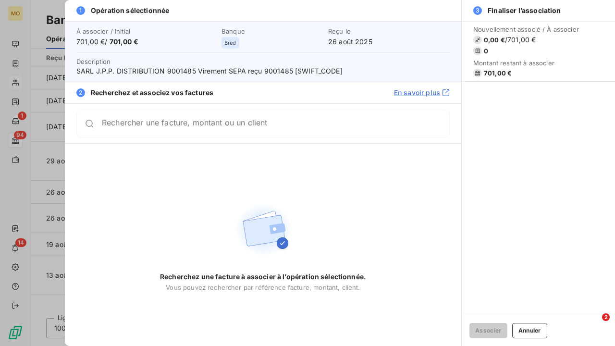
click at [54, 8] on div at bounding box center [307, 173] width 615 height 346
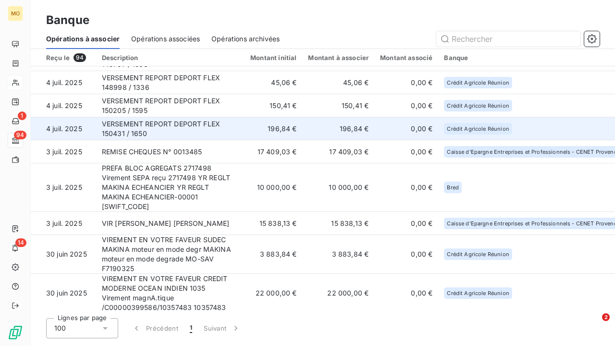
scroll to position [1648, 0]
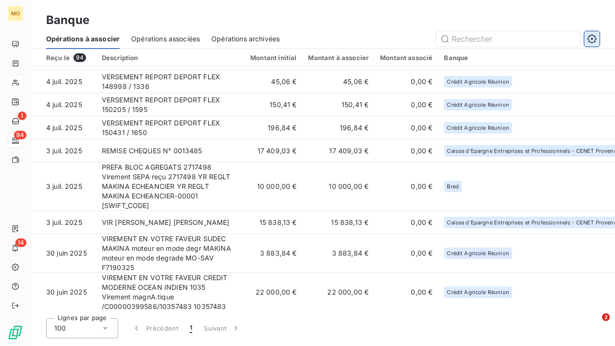
click at [596, 34] on icon "button" at bounding box center [592, 39] width 10 height 10
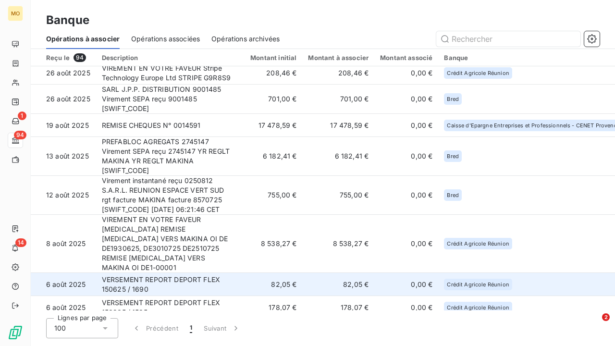
scroll to position [549, 0]
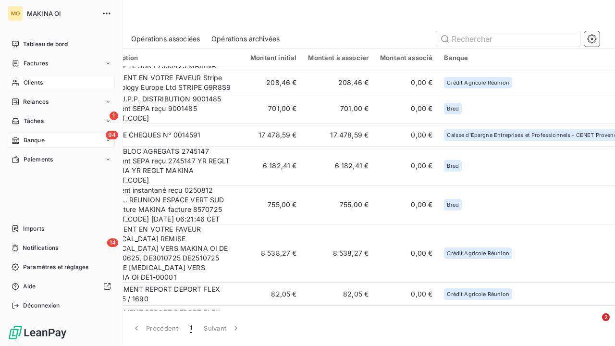
click at [22, 82] on div "Clients" at bounding box center [61, 82] width 107 height 15
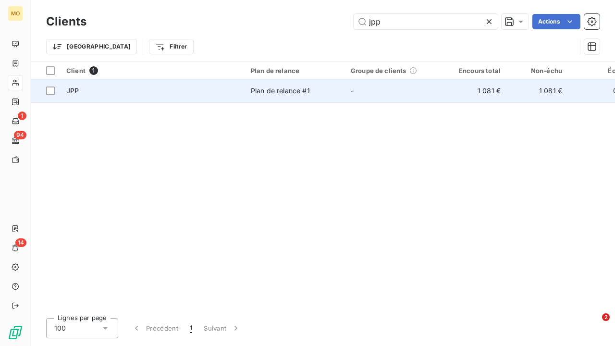
type input "jpp"
click at [72, 87] on span "JPP" at bounding box center [72, 90] width 12 height 8
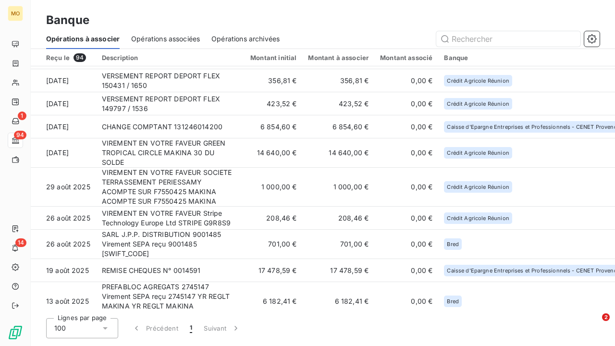
scroll to position [424, 0]
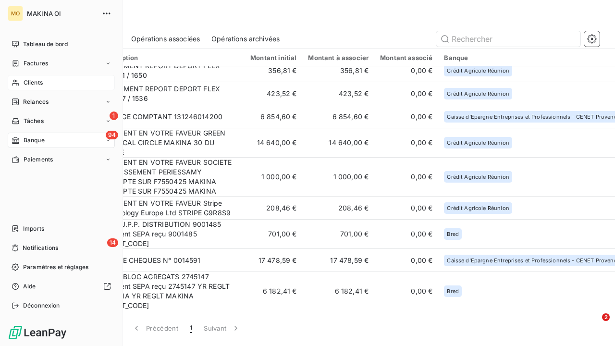
click at [34, 80] on span "Clients" at bounding box center [33, 82] width 19 height 9
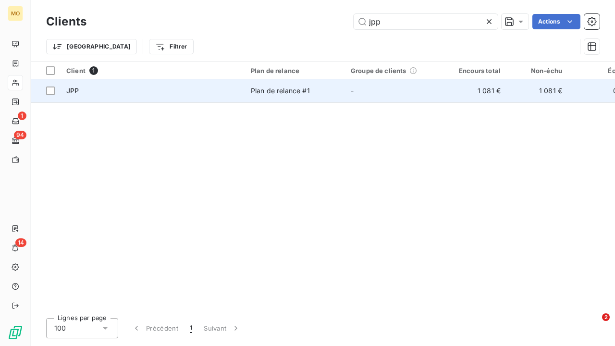
click at [133, 87] on div "JPP" at bounding box center [152, 91] width 173 height 10
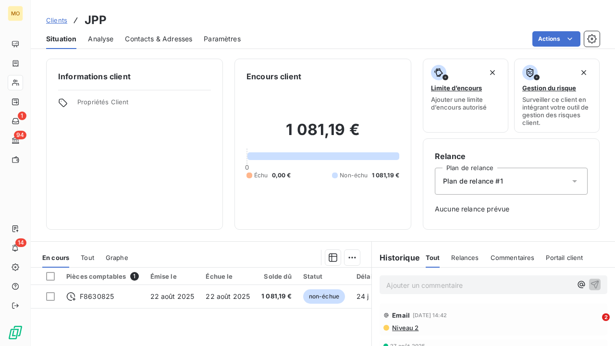
click at [105, 39] on span "Analyse" at bounding box center [100, 39] width 25 height 10
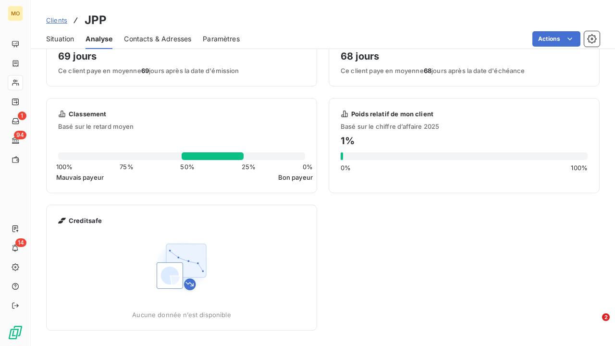
click at [61, 35] on span "Situation" at bounding box center [60, 39] width 28 height 10
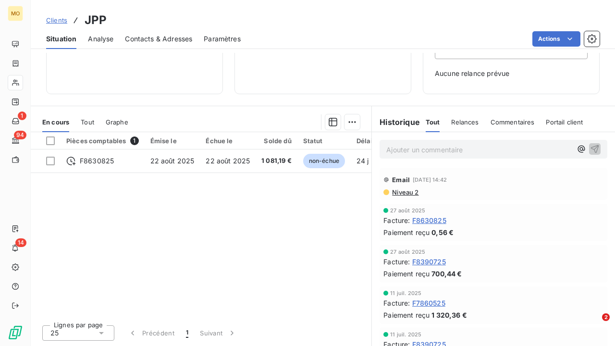
click at [439, 219] on span "F8630825" at bounding box center [429, 220] width 34 height 10
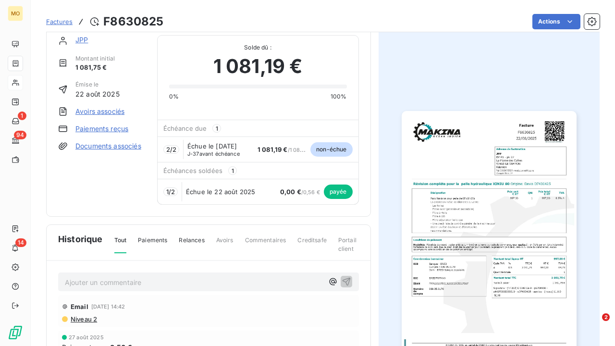
scroll to position [15, 0]
click at [81, 38] on link "JPP" at bounding box center [81, 39] width 12 height 8
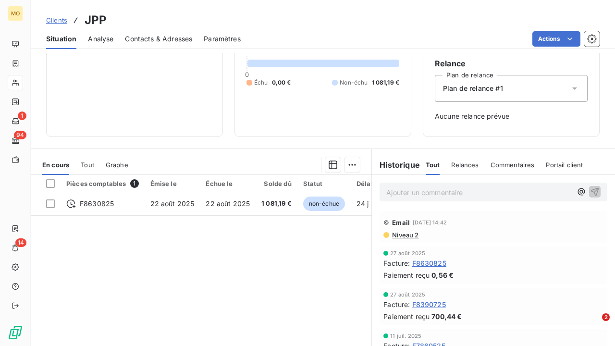
scroll to position [94, 0]
click at [436, 303] on span "F8390725" at bounding box center [429, 303] width 34 height 10
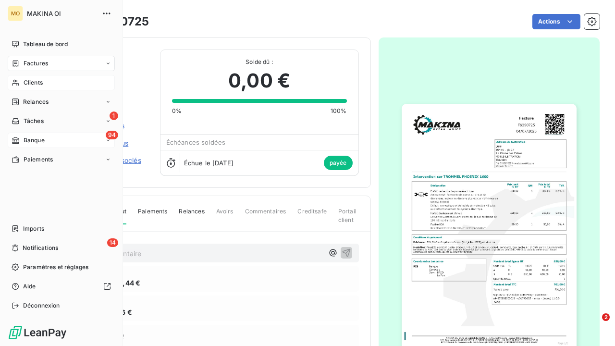
click at [30, 140] on span "Banque" at bounding box center [34, 140] width 21 height 9
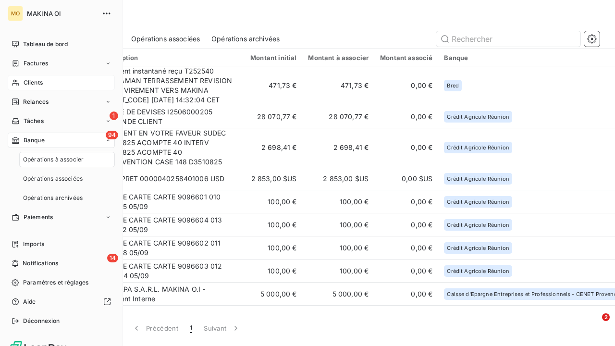
click at [44, 157] on span "Opérations à associer" at bounding box center [53, 159] width 61 height 9
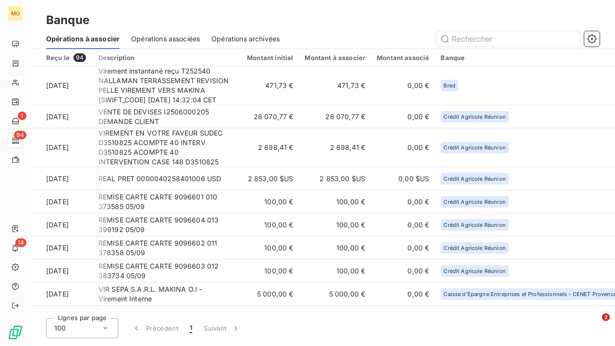
scroll to position [0, 3]
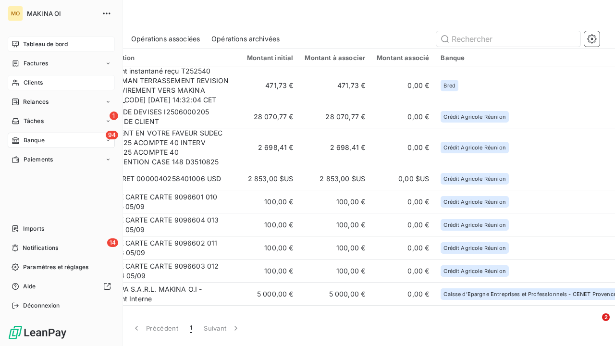
click at [18, 47] on icon at bounding box center [16, 44] width 8 height 8
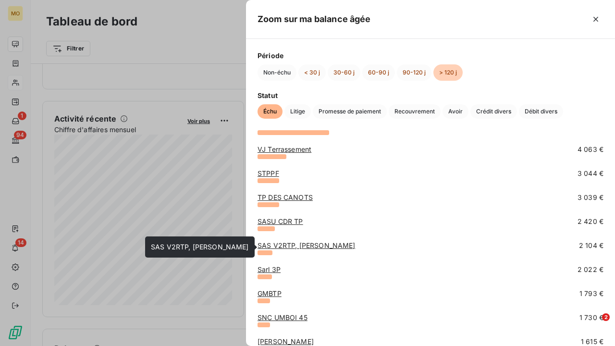
scroll to position [75, 0]
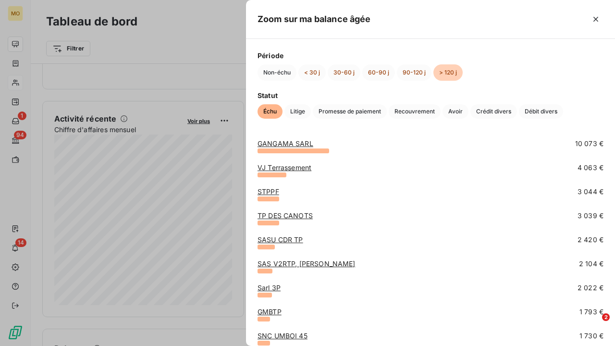
click at [586, 230] on div "TP DES CANOTS 3 039 €" at bounding box center [430, 223] width 346 height 24
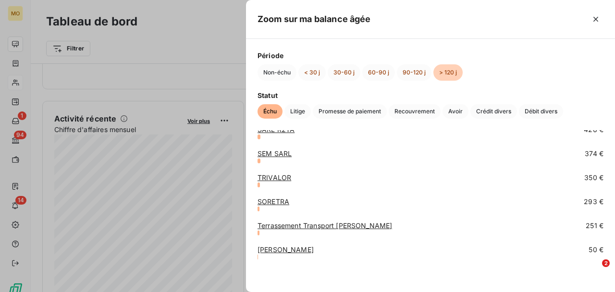
scroll to position [473, 0]
click at [222, 63] on div at bounding box center [307, 146] width 615 height 292
click at [214, 99] on div at bounding box center [307, 146] width 615 height 292
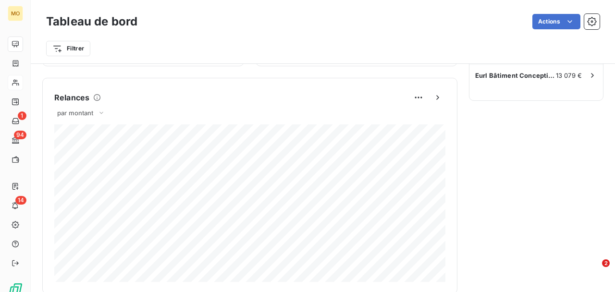
scroll to position [401, 0]
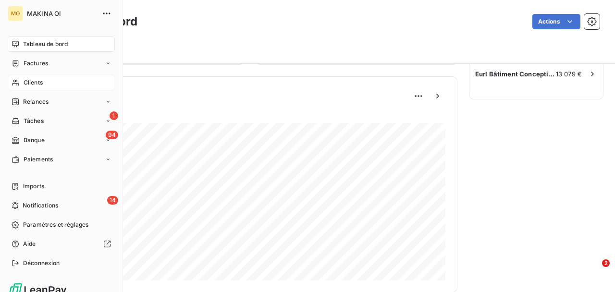
click at [19, 84] on icon at bounding box center [15, 83] width 7 height 6
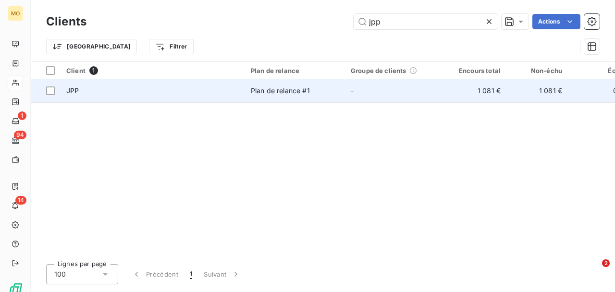
click at [71, 88] on span "JPP" at bounding box center [72, 90] width 12 height 8
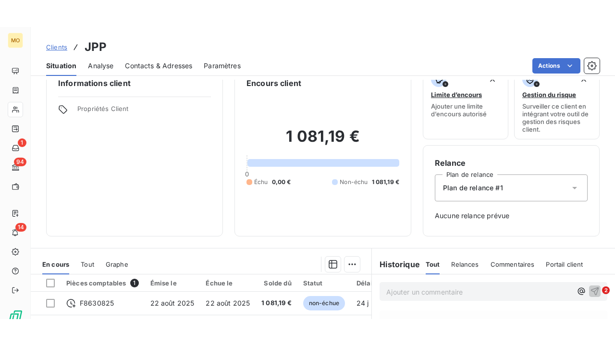
scroll to position [21, 0]
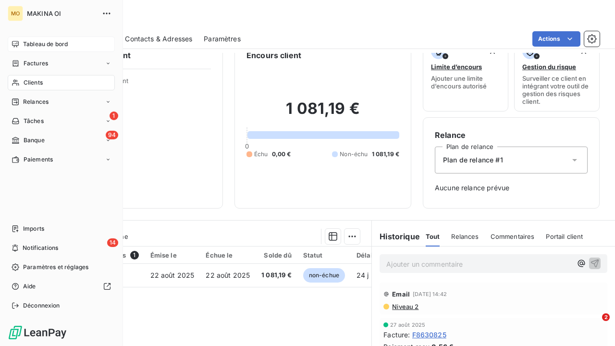
click at [21, 42] on div "Tableau de bord" at bounding box center [61, 44] width 107 height 15
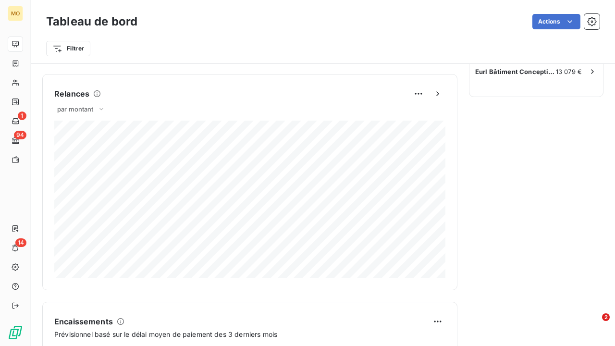
scroll to position [397, 0]
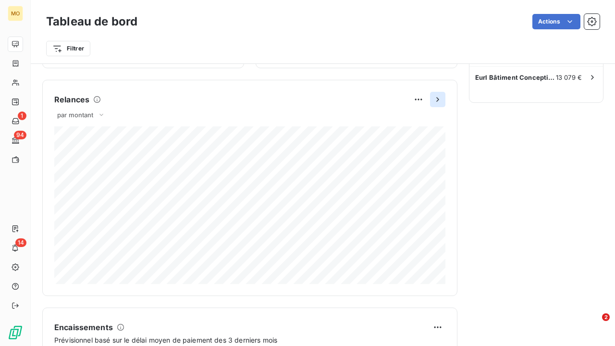
click at [438, 100] on icon "button" at bounding box center [437, 99] width 2 height 4
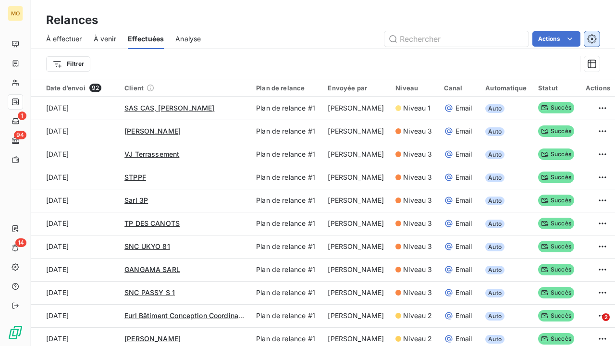
click at [596, 40] on icon "button" at bounding box center [592, 39] width 10 height 10
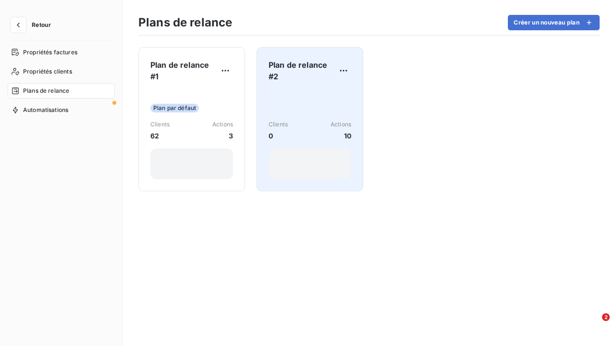
click at [308, 120] on div "Clients 0 Actions 10" at bounding box center [309, 130] width 83 height 21
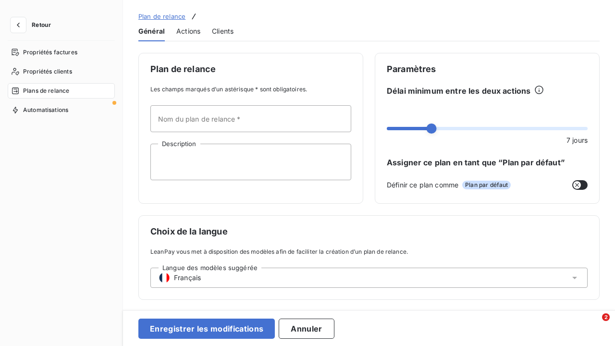
type input "Plan de relance #2"
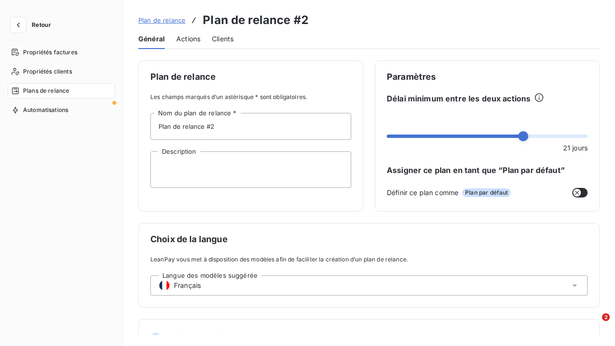
click at [193, 38] on span "Actions" at bounding box center [188, 39] width 24 height 10
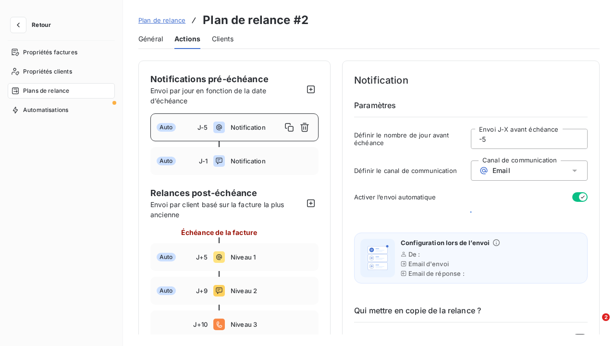
click at [156, 35] on span "Général" at bounding box center [150, 39] width 24 height 10
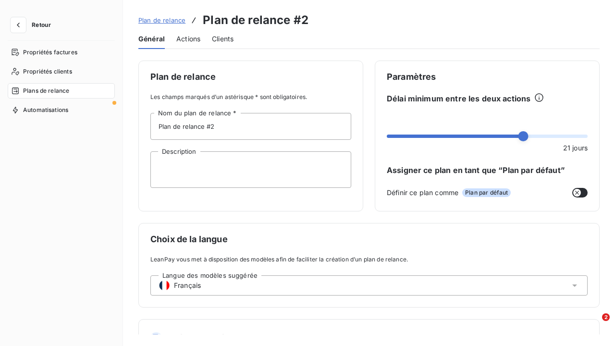
click at [226, 40] on span "Clients" at bounding box center [223, 39] width 22 height 10
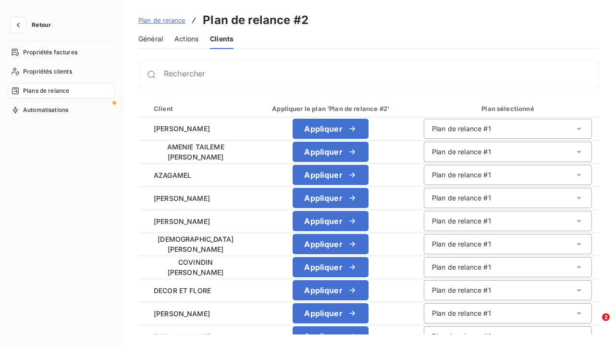
click at [189, 41] on span "Actions" at bounding box center [186, 39] width 24 height 10
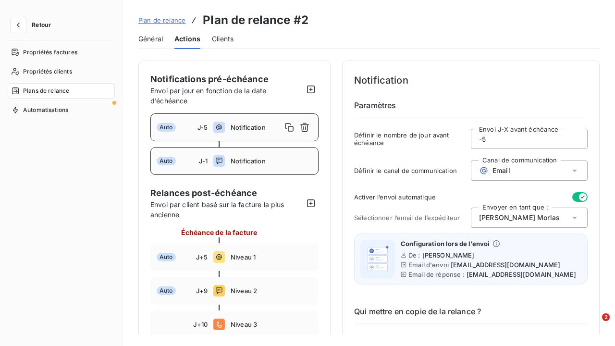
click at [293, 164] on span "Notification" at bounding box center [272, 161] width 82 height 8
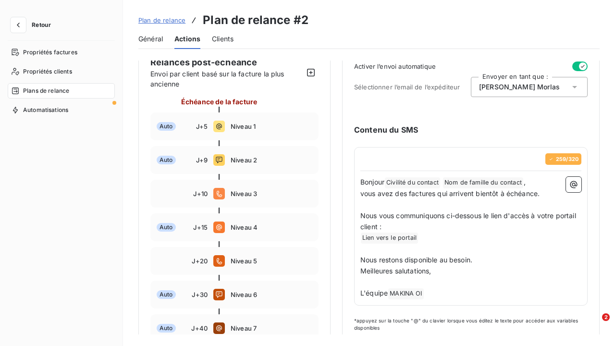
scroll to position [130, 0]
click at [258, 134] on div "Auto J+5 Niveau 1" at bounding box center [234, 127] width 168 height 28
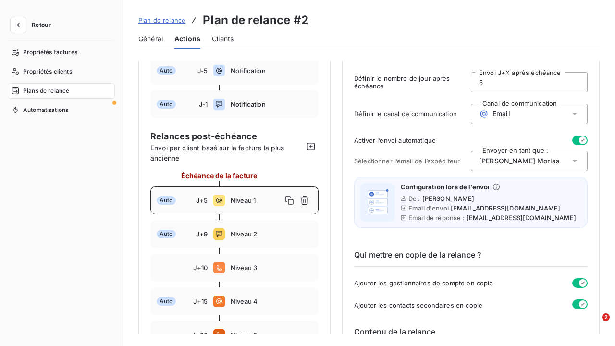
scroll to position [74, 0]
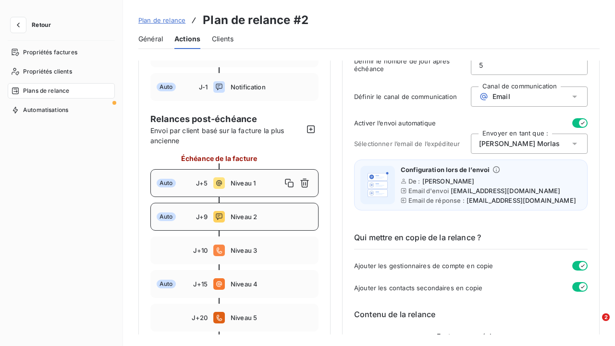
click at [282, 216] on span "Niveau 2" at bounding box center [272, 217] width 82 height 8
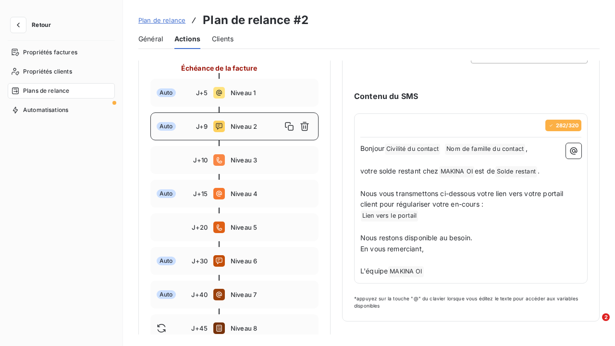
scroll to position [169, 0]
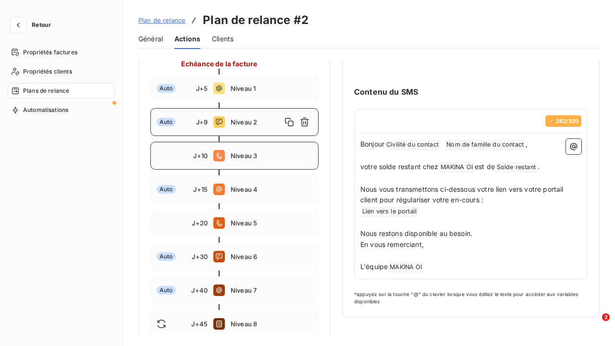
click at [301, 163] on div "J+10 Niveau 3" at bounding box center [234, 156] width 168 height 28
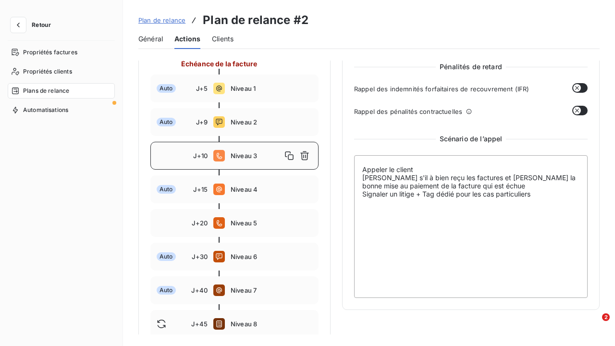
type input "10"
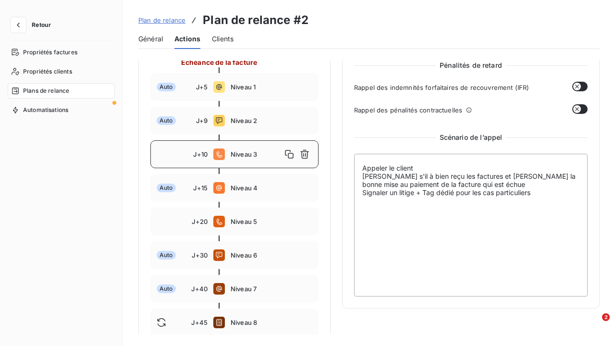
scroll to position [171, 0]
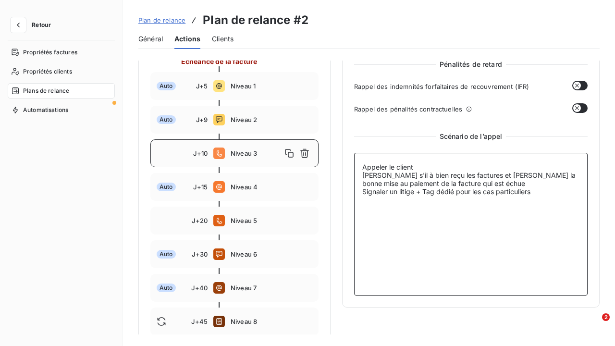
click at [361, 190] on textarea "Appeler le client [PERSON_NAME] s'il à bien reçu les factures et [PERSON_NAME] …" at bounding box center [470, 224] width 233 height 143
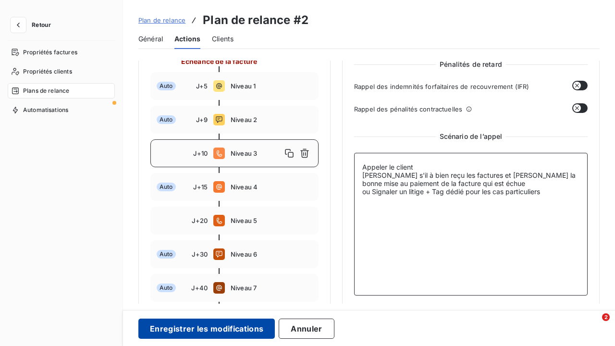
type textarea "Appeler le client [PERSON_NAME] s'il à bien reçu les factures et [PERSON_NAME] …"
click at [232, 334] on button "Enregistrer les modifications" at bounding box center [206, 328] width 136 height 20
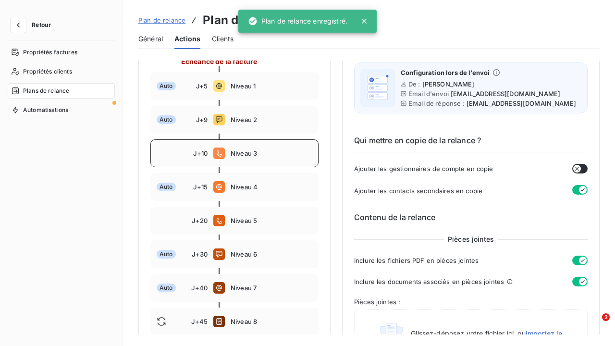
click at [280, 160] on div "J+10 Niveau 3" at bounding box center [234, 153] width 168 height 28
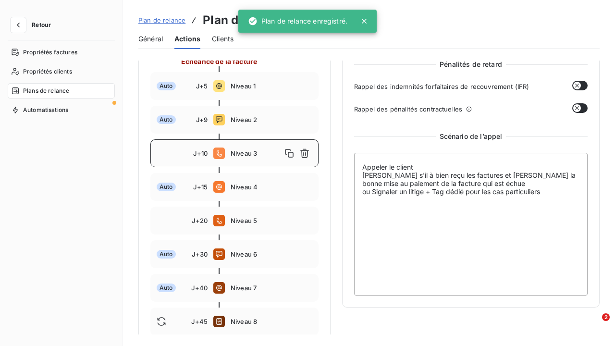
type input "10"
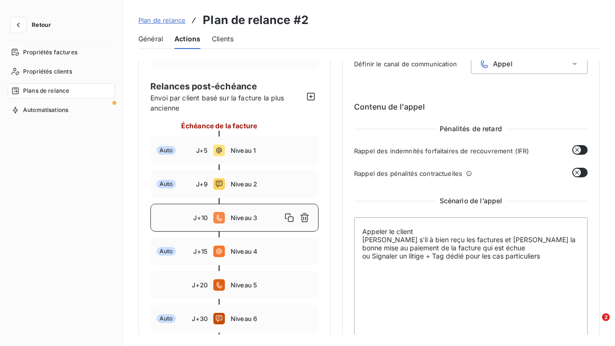
scroll to position [101, 0]
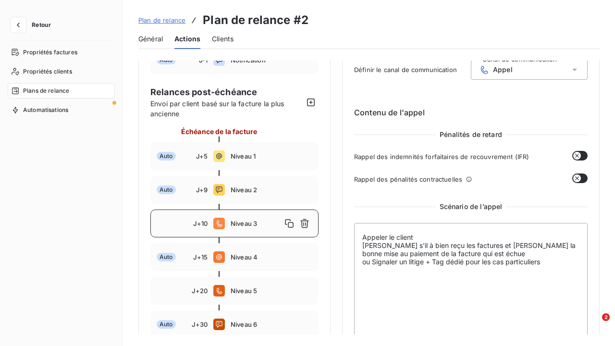
click at [231, 38] on span "Clients" at bounding box center [223, 39] width 22 height 10
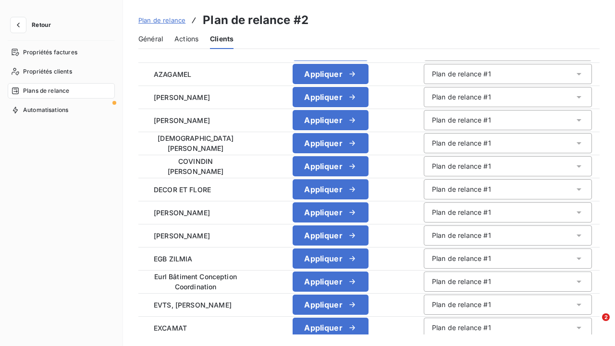
click at [154, 35] on span "Général" at bounding box center [150, 39] width 24 height 10
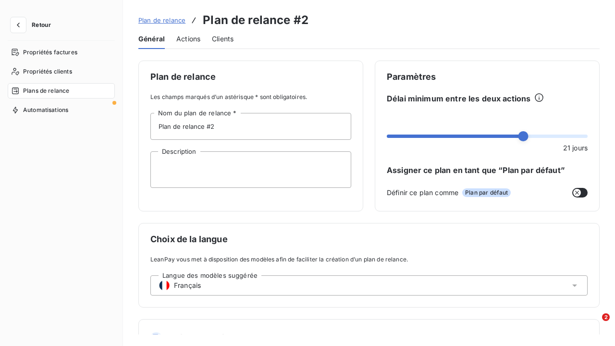
scroll to position [0, 0]
click at [190, 42] on span "Actions" at bounding box center [188, 39] width 24 height 10
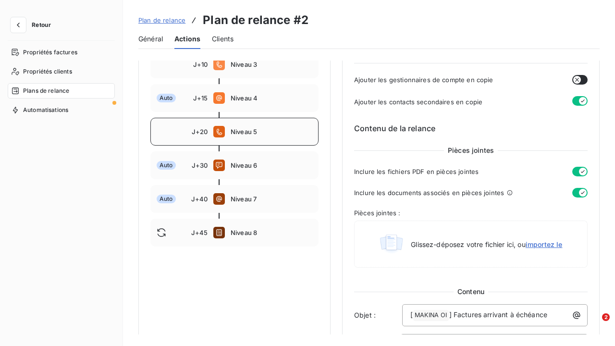
scroll to position [245, 0]
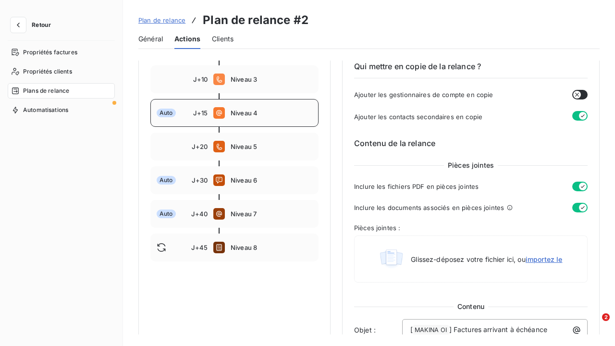
click at [294, 105] on div "Auto J+15 Niveau 4" at bounding box center [234, 113] width 168 height 28
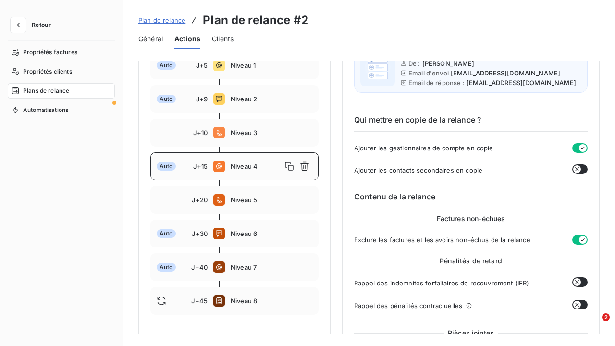
scroll to position [194, 0]
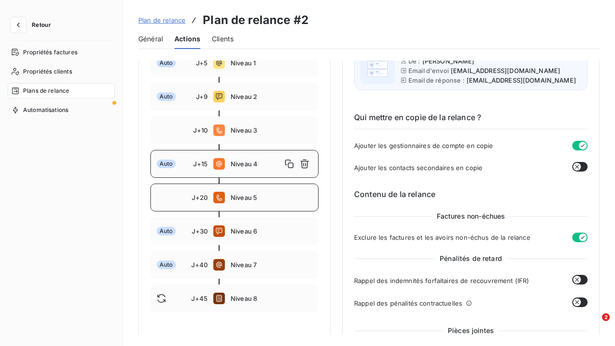
click at [281, 196] on span "Niveau 5" at bounding box center [272, 198] width 82 height 8
type input "20"
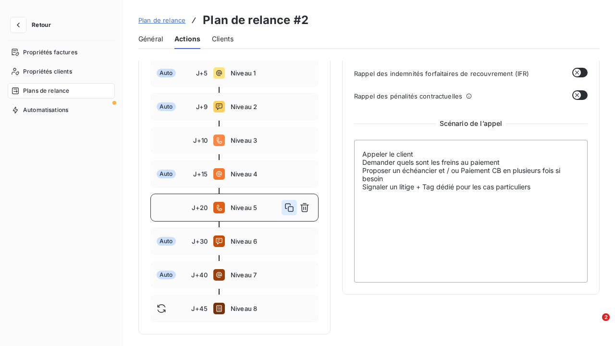
scroll to position [184, 0]
click at [507, 164] on textarea "Appeler le client Demander quels sont les freins au paiement Proposer un échéan…" at bounding box center [470, 211] width 233 height 143
click at [363, 187] on textarea "Appeler le client Demander quels sont les freins au paiement Proposer un échéan…" at bounding box center [470, 211] width 233 height 143
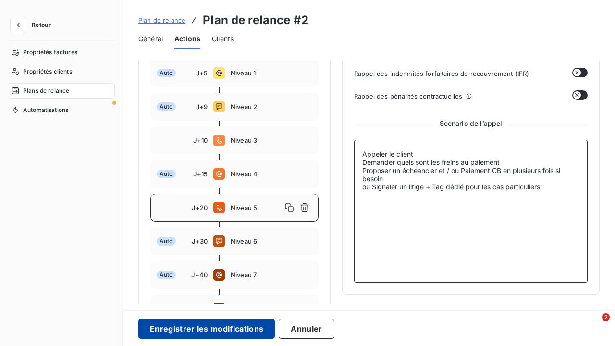
type textarea "Appeler le client Demander quels sont les freins au paiement Proposer un échéan…"
click at [251, 326] on button "Enregistrer les modifications" at bounding box center [206, 328] width 136 height 20
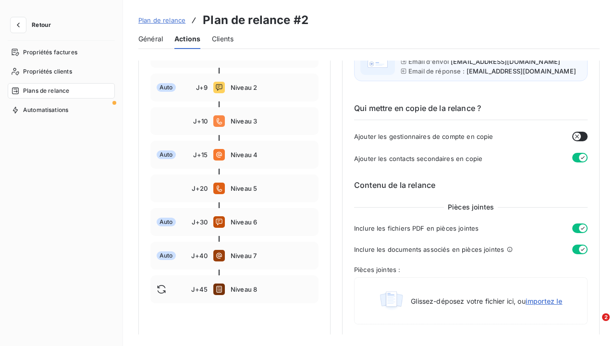
scroll to position [205, 0]
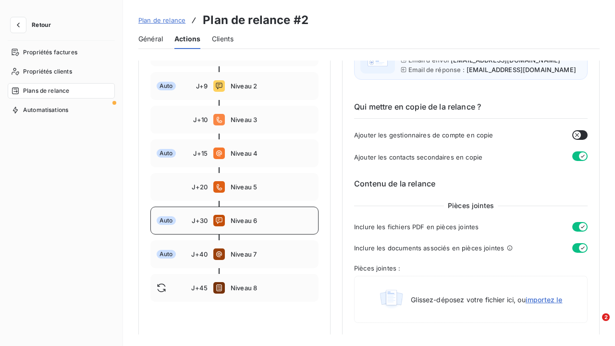
click at [256, 229] on div "Auto J+30 Niveau 6" at bounding box center [234, 221] width 168 height 28
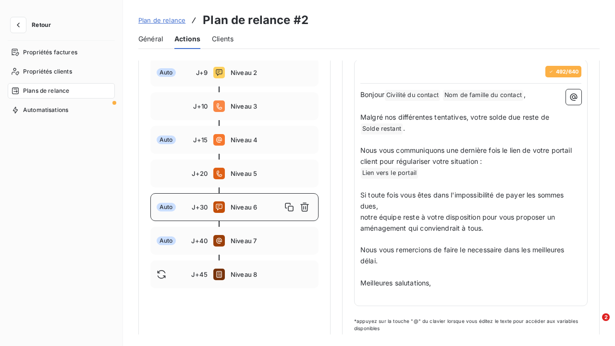
scroll to position [0, 0]
click at [269, 235] on div "Auto J+40 Niveau 7" at bounding box center [234, 241] width 168 height 28
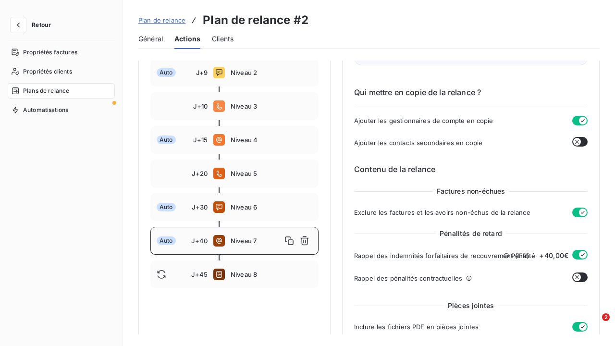
type input "40"
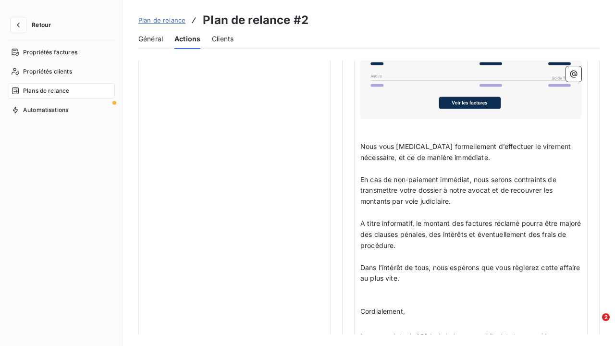
scroll to position [996, 0]
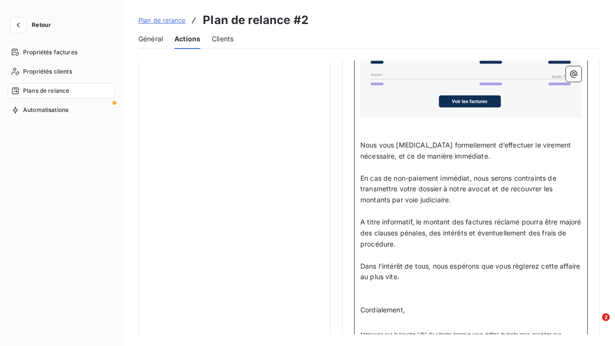
click at [386, 316] on p "﻿" at bounding box center [470, 321] width 221 height 11
click at [570, 75] on icon "button" at bounding box center [573, 74] width 7 height 7
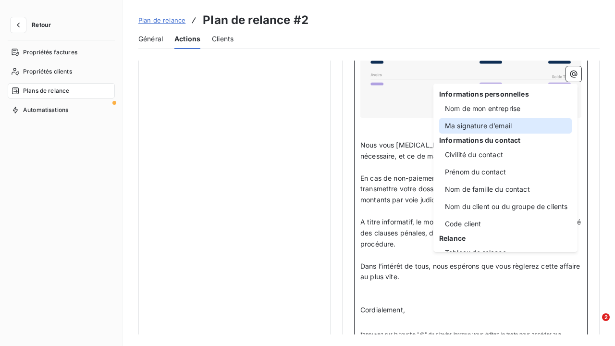
click at [535, 127] on div "Ma signature d’email" at bounding box center [505, 125] width 133 height 15
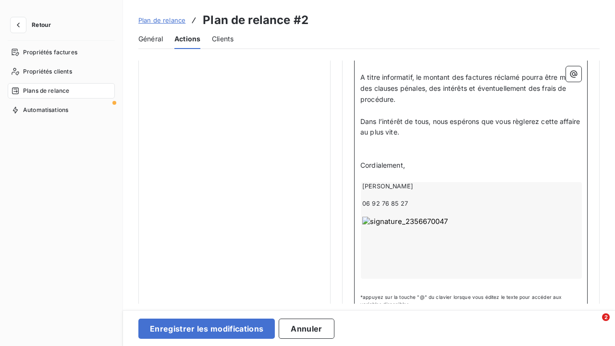
scroll to position [1139, 0]
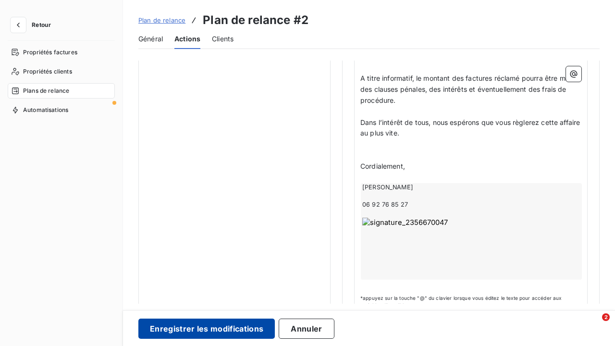
click at [244, 332] on button "Enregistrer les modifications" at bounding box center [206, 328] width 136 height 20
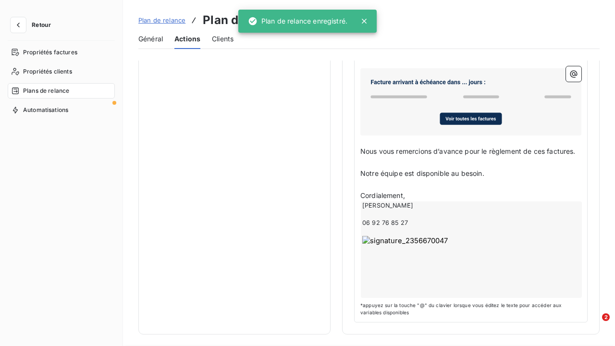
scroll to position [215, 0]
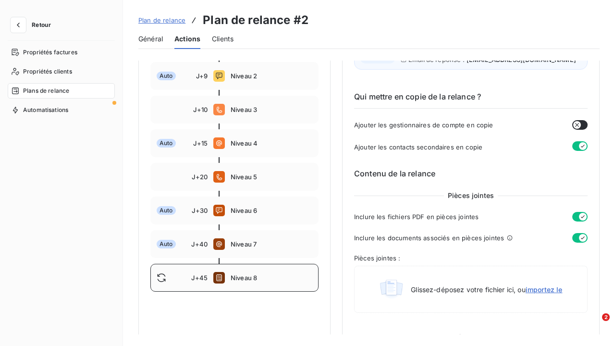
click at [282, 282] on div "J+45 Niveau 8" at bounding box center [234, 278] width 168 height 28
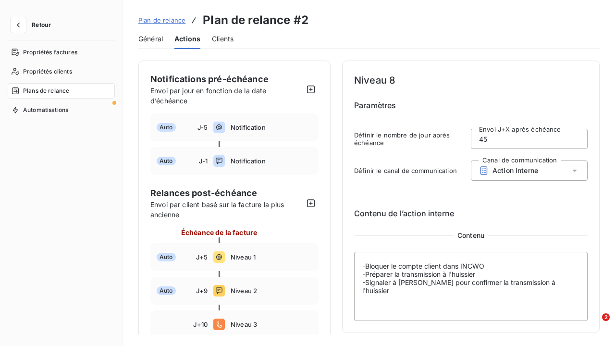
scroll to position [0, 0]
click at [495, 267] on textarea "-Bloquer le compte client dans INCWO -Préparer la transmission à l'huissier -Si…" at bounding box center [470, 286] width 233 height 69
click at [485, 276] on textarea "-Bloquer le compte client dans INCWO -Préparer la transmission à l'huissier -Si…" at bounding box center [470, 286] width 233 height 69
click at [553, 285] on textarea "-Bloquer le compte client dans INCWO -Préparer la transmission à l'huissier -Si…" at bounding box center [470, 286] width 233 height 69
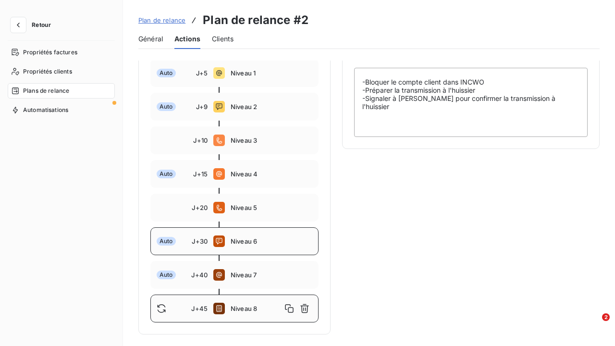
click at [288, 240] on span "Niveau 6" at bounding box center [272, 241] width 82 height 8
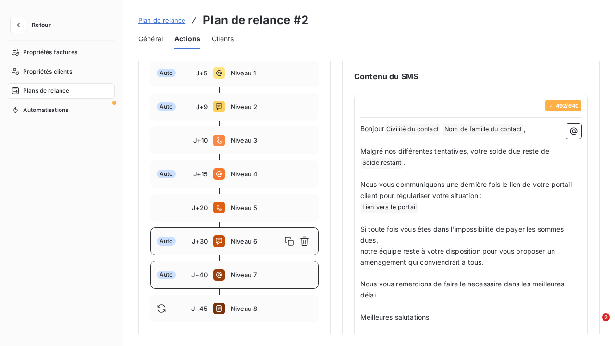
click at [283, 267] on div "Auto J+40 Niveau 7" at bounding box center [234, 275] width 168 height 28
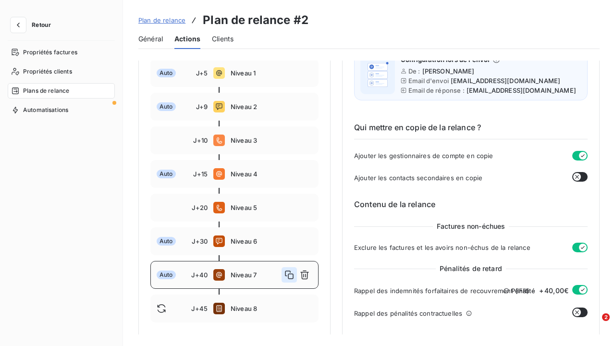
click at [290, 274] on icon "button" at bounding box center [289, 274] width 9 height 9
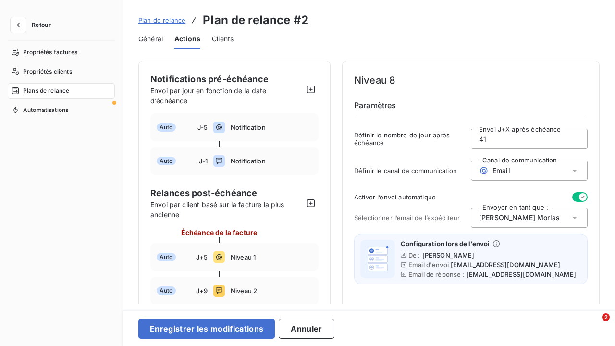
click at [562, 172] on div "Email" at bounding box center [529, 170] width 117 height 20
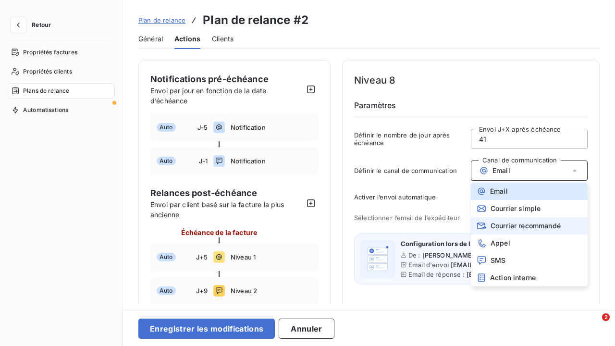
click at [552, 224] on span "Courrier recommandé" at bounding box center [525, 226] width 70 height 8
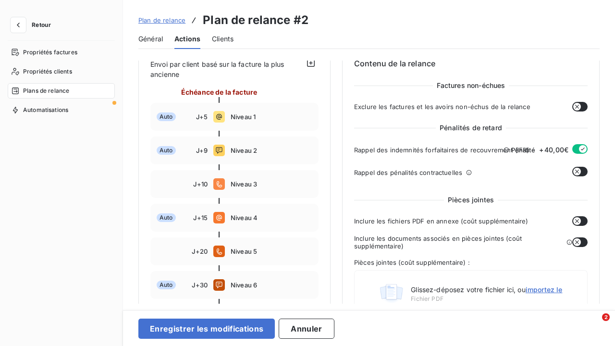
scroll to position [147, 0]
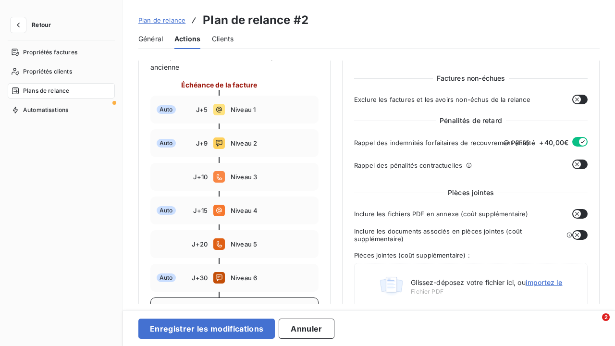
click at [580, 163] on button "button" at bounding box center [579, 164] width 15 height 10
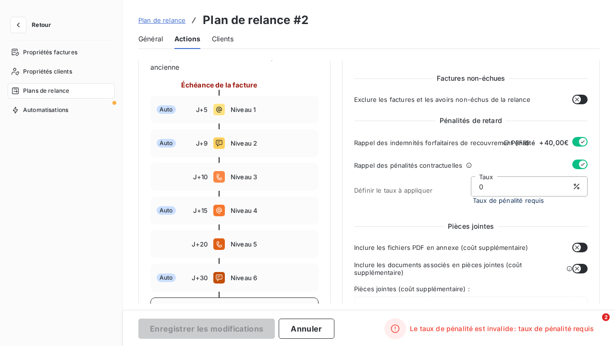
click at [579, 167] on icon "button" at bounding box center [583, 164] width 8 height 8
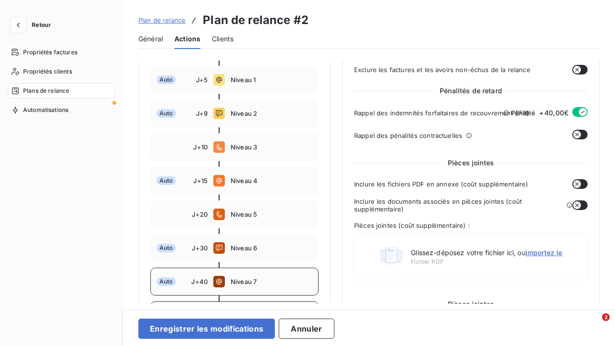
scroll to position [203, 0]
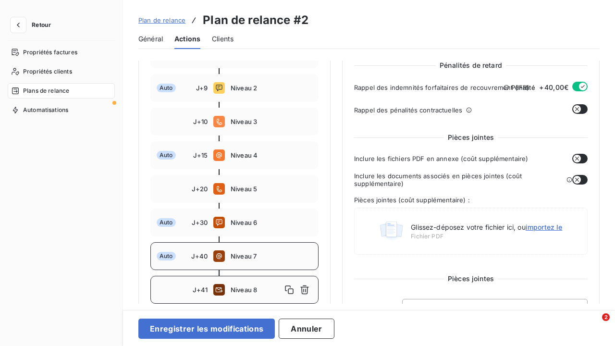
click at [576, 159] on icon "button" at bounding box center [577, 159] width 8 height 8
click at [575, 182] on icon "button" at bounding box center [577, 180] width 8 height 8
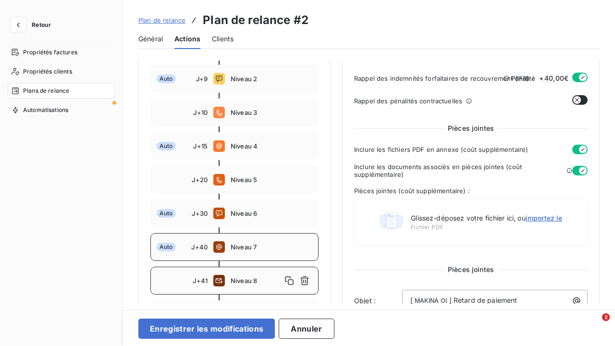
scroll to position [211, 0]
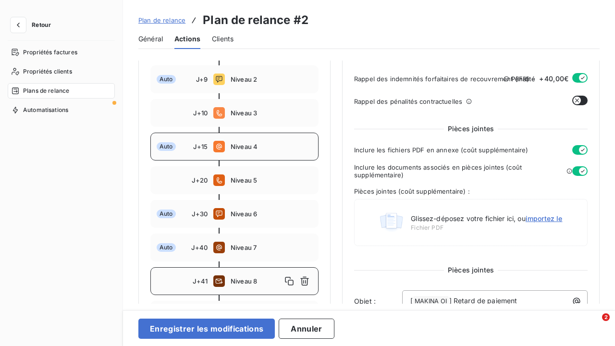
click at [278, 149] on span "Niveau 4" at bounding box center [272, 147] width 82 height 8
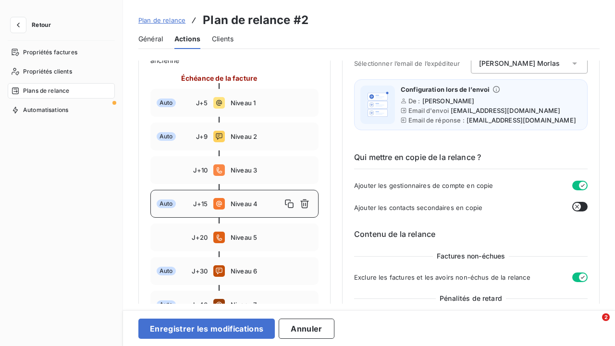
scroll to position [237, 0]
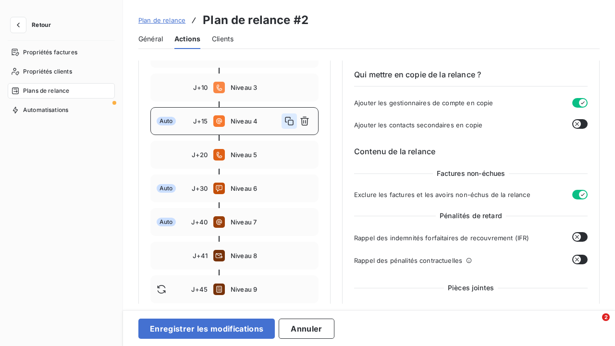
click at [290, 122] on icon "button" at bounding box center [289, 121] width 10 height 10
type input "16"
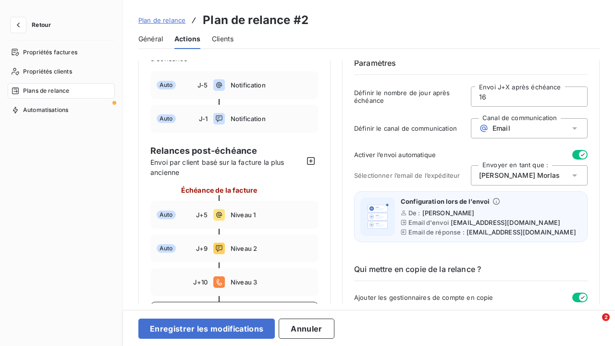
scroll to position [12, 0]
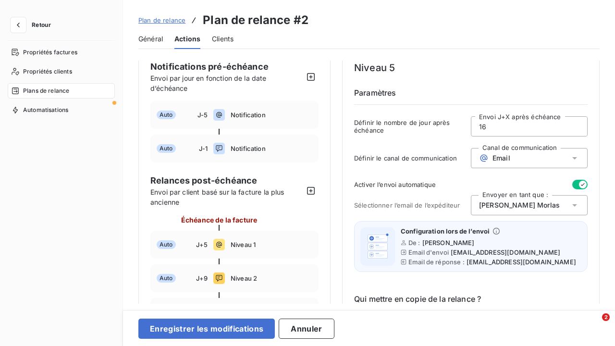
click at [548, 158] on div "Email" at bounding box center [529, 158] width 117 height 20
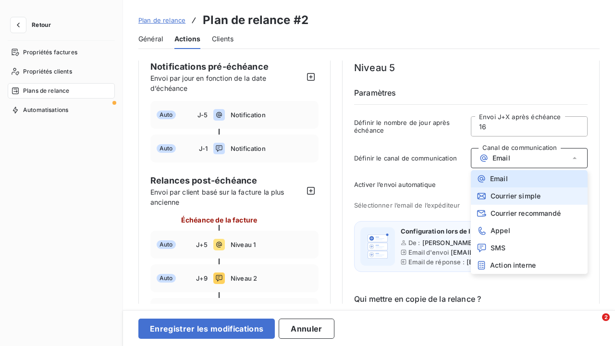
click at [538, 192] on span "Courrier simple" at bounding box center [515, 196] width 50 height 8
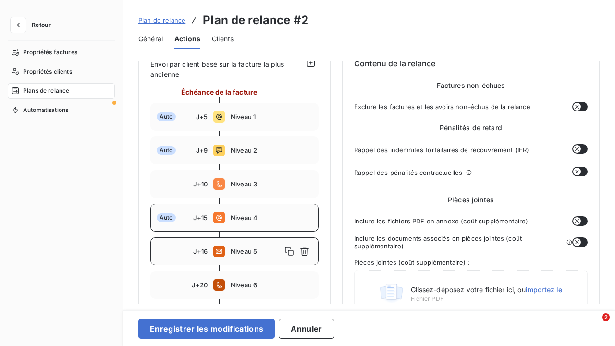
scroll to position [141, 0]
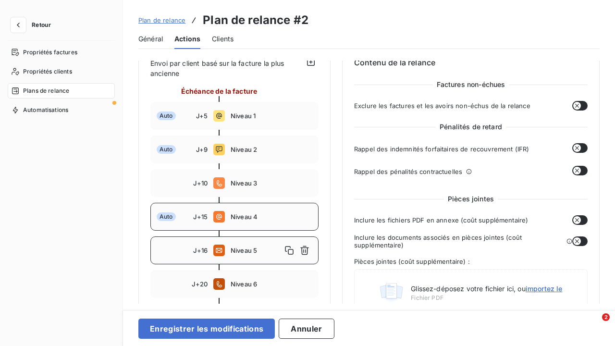
click at [573, 148] on icon "button" at bounding box center [577, 148] width 8 height 8
click at [577, 220] on button "button" at bounding box center [579, 220] width 15 height 10
click at [575, 241] on icon "button" at bounding box center [577, 241] width 8 height 8
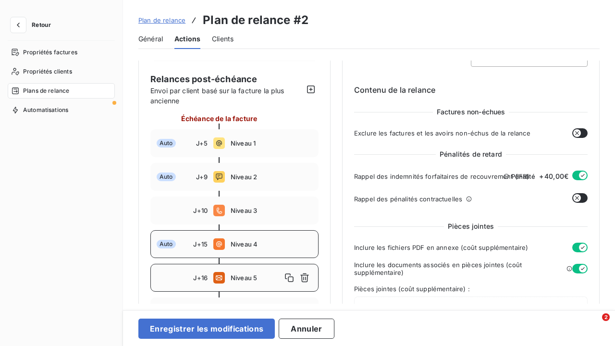
scroll to position [116, 0]
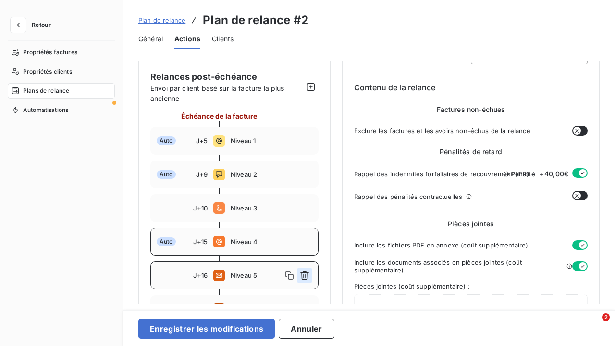
click at [309, 275] on icon "button" at bounding box center [305, 275] width 10 height 10
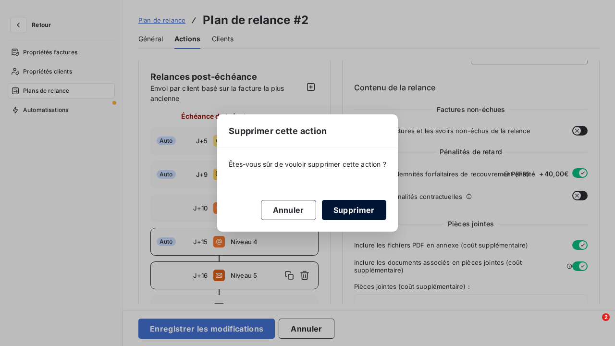
click at [349, 210] on button "Supprimer" at bounding box center [354, 210] width 64 height 20
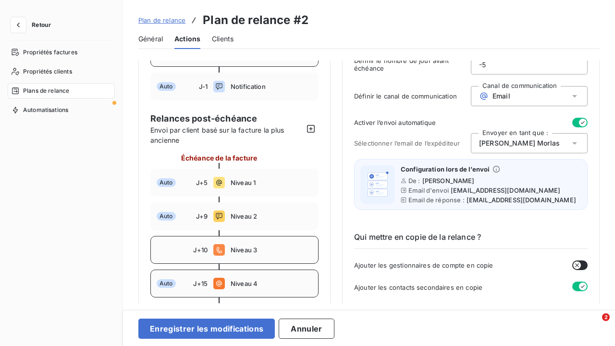
scroll to position [77, 0]
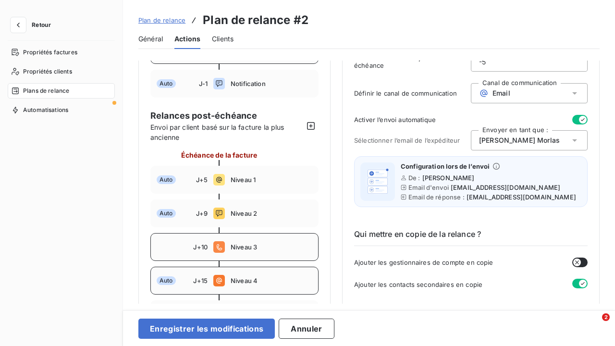
click at [287, 252] on div "J+10 Niveau 3" at bounding box center [234, 247] width 168 height 28
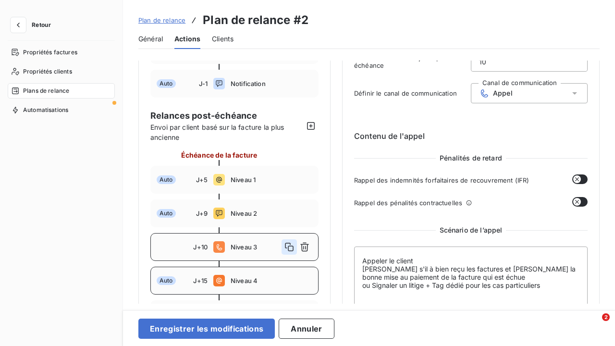
click at [290, 245] on icon "button" at bounding box center [289, 247] width 10 height 10
click at [285, 279] on icon "button" at bounding box center [289, 281] width 10 height 10
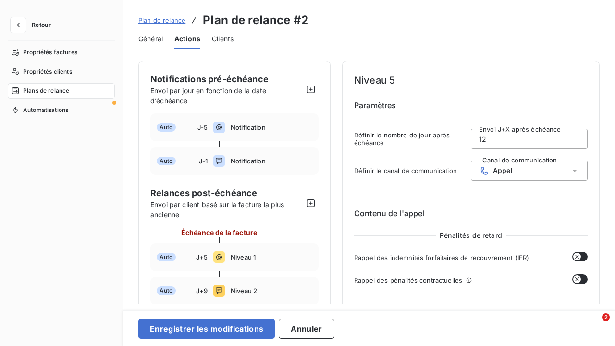
scroll to position [0, 0]
click at [549, 171] on div "Appel" at bounding box center [529, 170] width 117 height 20
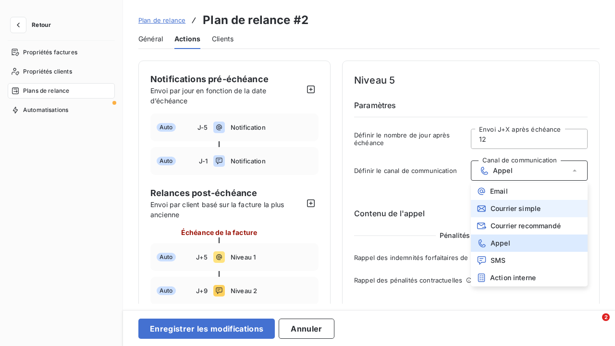
click at [536, 209] on span "Courrier simple" at bounding box center [515, 209] width 50 height 8
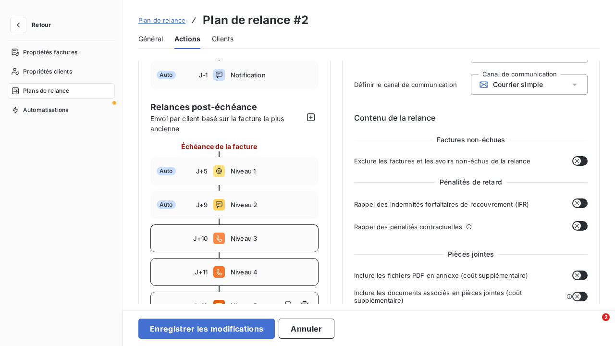
scroll to position [38, 0]
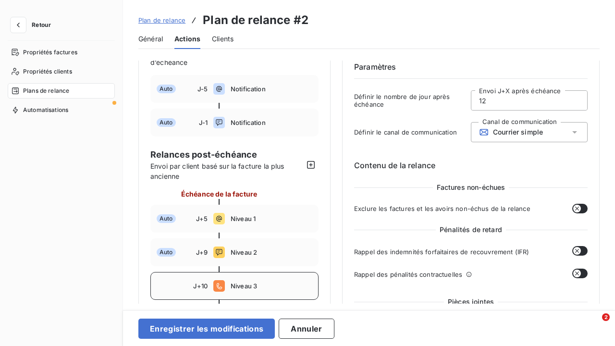
click at [574, 252] on icon "button" at bounding box center [577, 251] width 8 height 8
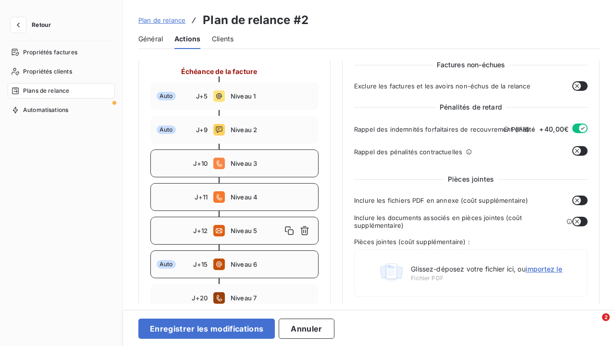
scroll to position [178, 0]
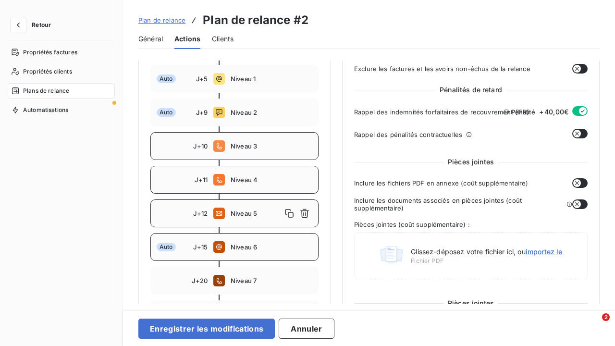
click at [573, 185] on icon "button" at bounding box center [577, 183] width 8 height 8
click at [576, 203] on icon "button" at bounding box center [577, 204] width 8 height 8
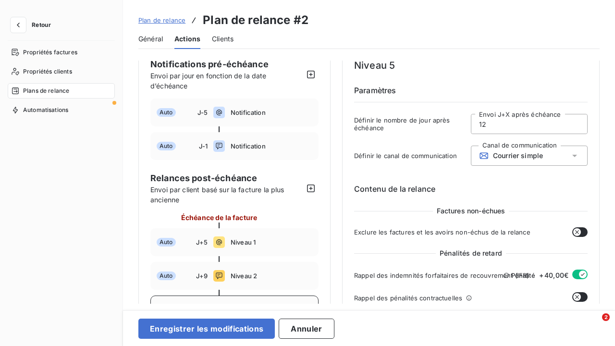
scroll to position [10, 0]
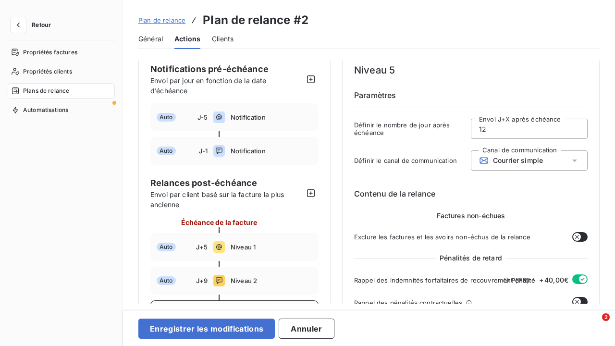
click at [487, 130] on input "12" at bounding box center [529, 128] width 116 height 19
type input "16"
click at [362, 171] on div "Définir le canal de communication Canal de communication Courrier simple" at bounding box center [470, 163] width 233 height 26
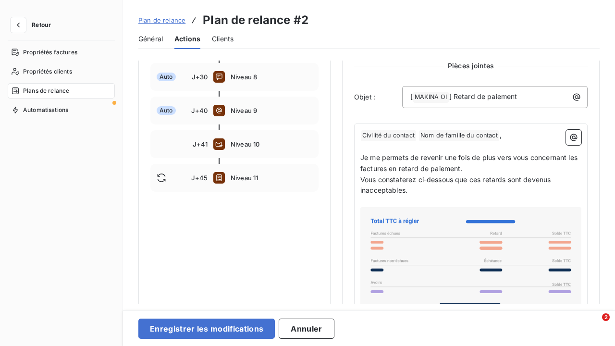
scroll to position [444, 0]
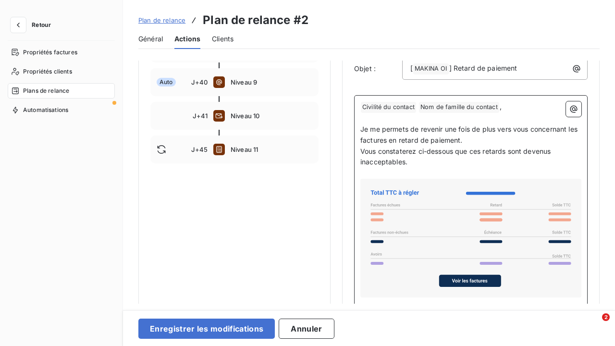
click at [360, 107] on p "﻿ Civilité du contact ﻿ Nom de famille du contact ﻿ ," at bounding box center [470, 107] width 221 height 12
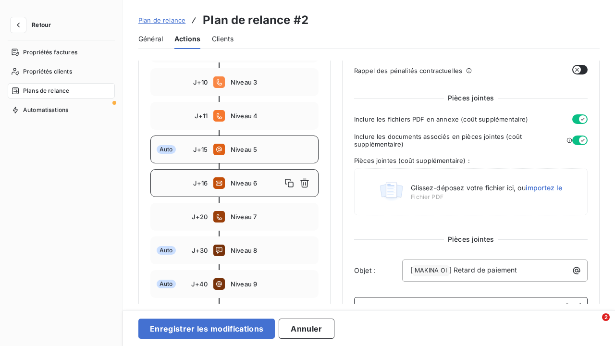
scroll to position [243, 0]
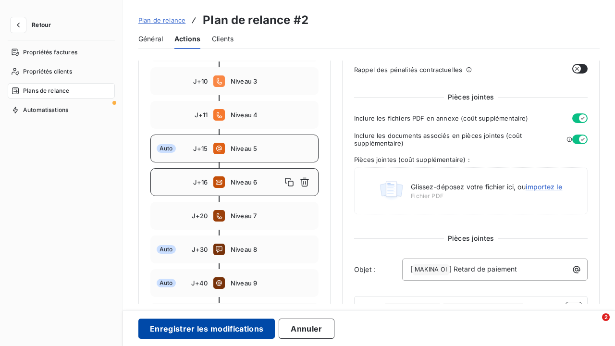
click at [199, 329] on button "Enregistrer les modifications" at bounding box center [206, 328] width 136 height 20
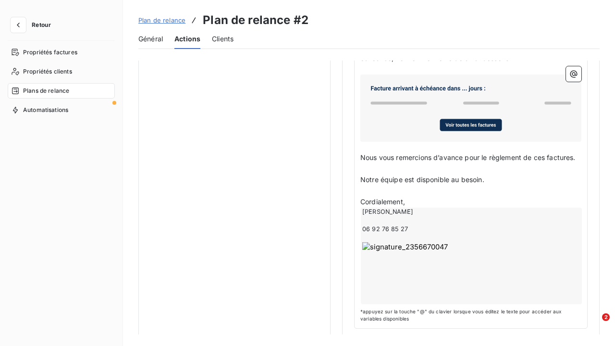
scroll to position [0, 0]
click at [17, 25] on icon "button" at bounding box center [18, 25] width 10 height 10
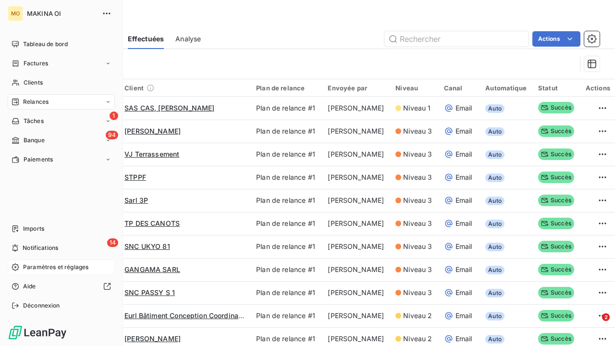
click at [37, 263] on span "Paramètres et réglages" at bounding box center [55, 267] width 65 height 9
click at [41, 266] on span "Paramètres et réglages" at bounding box center [55, 267] width 65 height 9
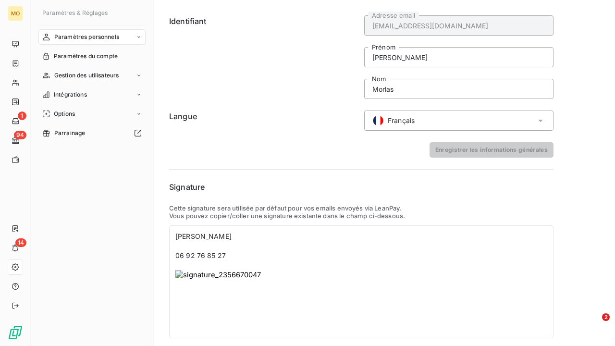
scroll to position [13, 0]
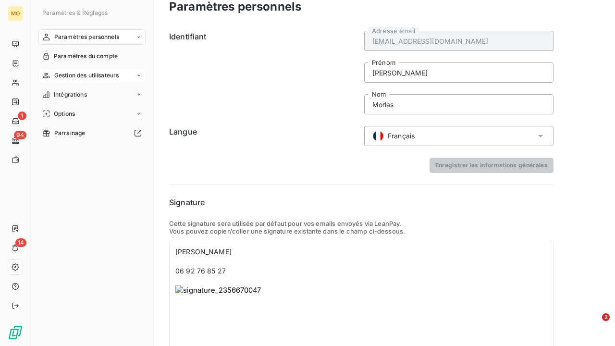
click at [135, 74] on div "Gestion des utilisateurs" at bounding box center [91, 75] width 107 height 15
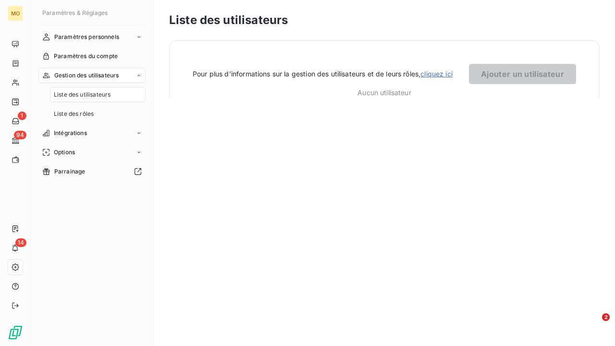
click at [112, 97] on div "Liste des utilisateurs" at bounding box center [98, 94] width 96 height 15
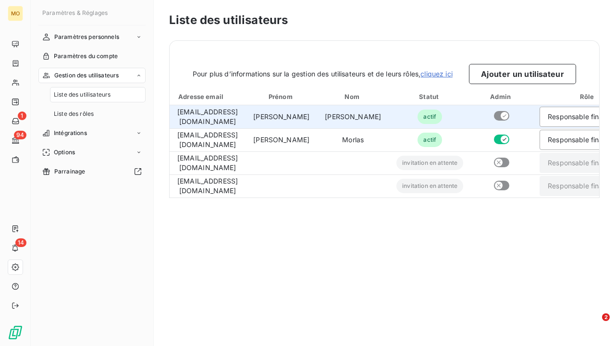
click at [242, 121] on td "[EMAIL_ADDRESS][DOMAIN_NAME]" at bounding box center [208, 116] width 76 height 23
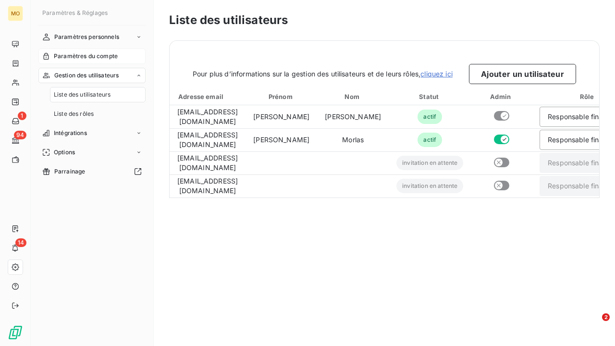
click at [94, 57] on span "Paramètres du compte" at bounding box center [86, 56] width 64 height 9
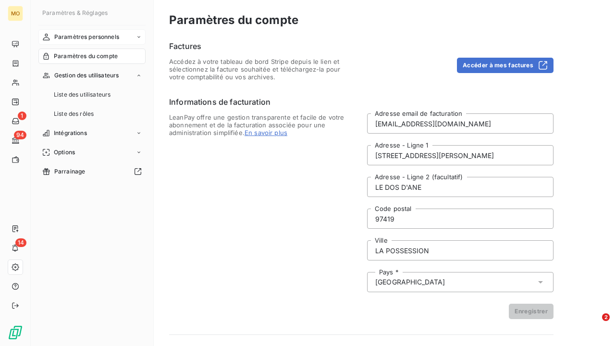
click at [110, 37] on span "Paramètres personnels" at bounding box center [86, 37] width 65 height 9
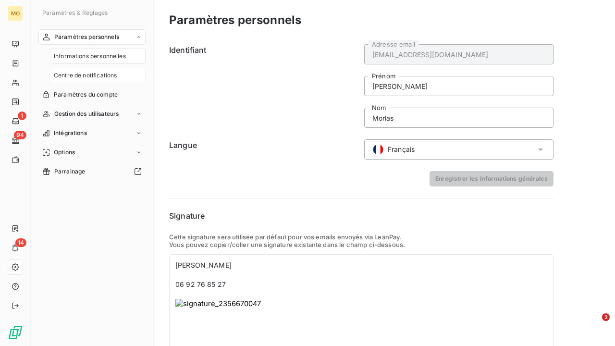
click at [105, 74] on span "Centre de notifications" at bounding box center [85, 75] width 63 height 9
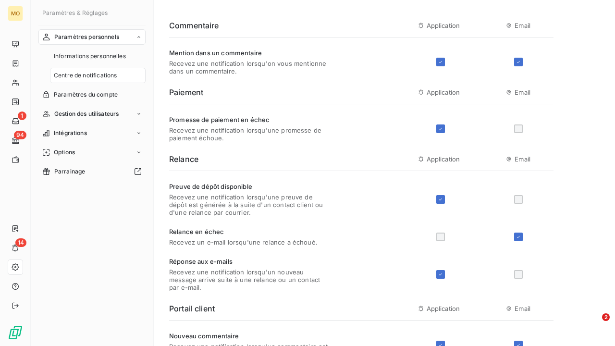
scroll to position [25, 0]
click at [519, 129] on div at bounding box center [518, 128] width 9 height 9
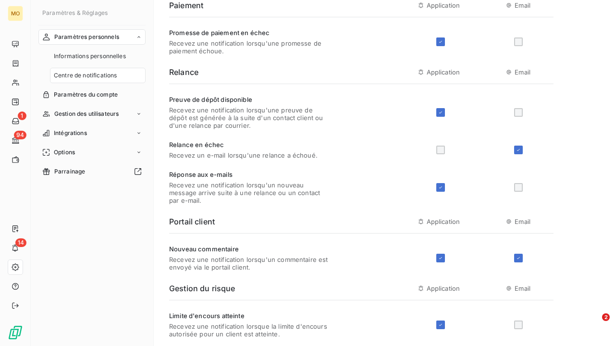
scroll to position [122, 0]
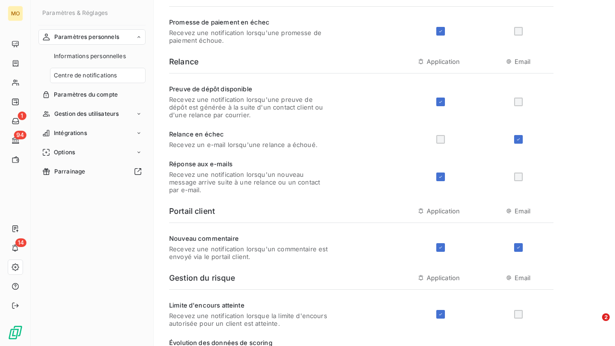
click at [518, 177] on div at bounding box center [518, 176] width 9 height 9
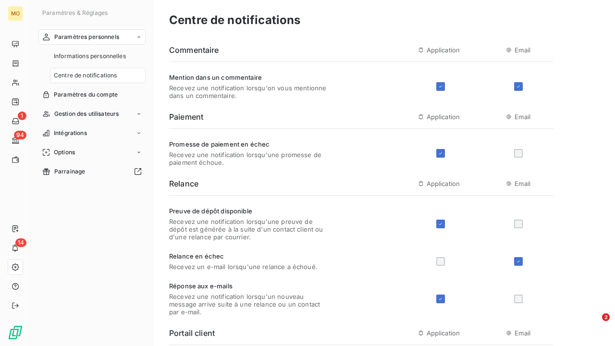
scroll to position [0, 0]
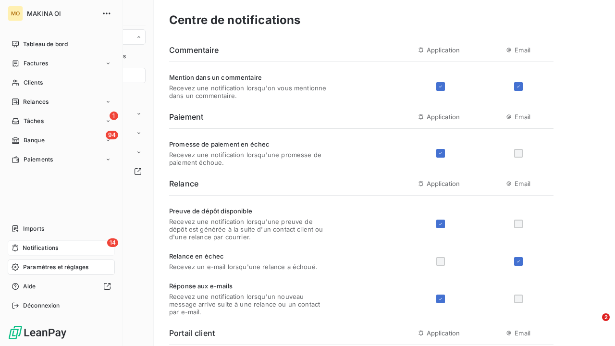
click at [33, 243] on div "14 Notifications" at bounding box center [61, 247] width 107 height 15
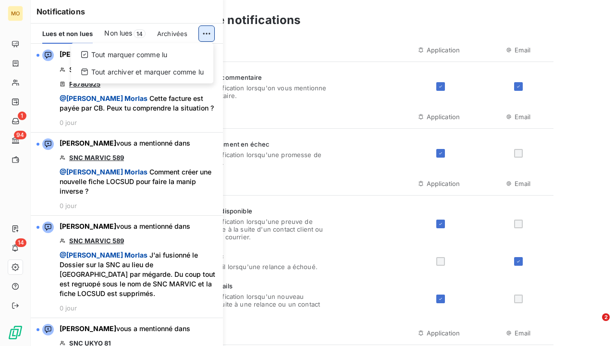
click at [207, 33] on html "MO 1 94 14 Paramètres & Réglages Paramètres personnels Informations personnelle…" at bounding box center [307, 173] width 615 height 346
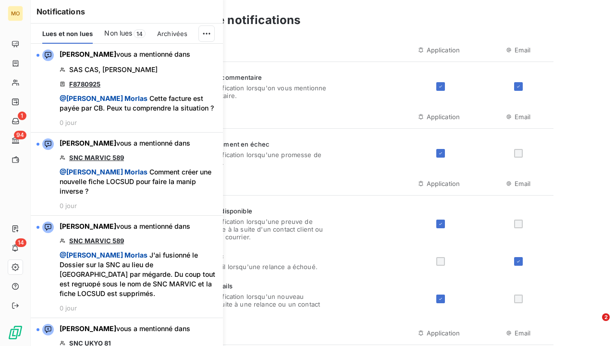
click at [14, 247] on html "MO 1 94 14 Paramètres & Réglages Paramètres personnels Informations personnelle…" at bounding box center [307, 173] width 615 height 346
click at [14, 247] on icon at bounding box center [15, 248] width 7 height 8
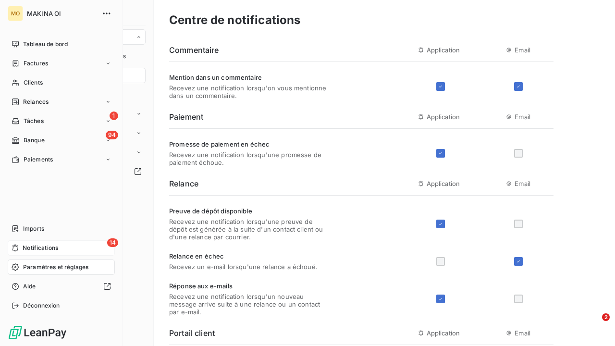
click at [43, 250] on span "Notifications" at bounding box center [41, 248] width 36 height 9
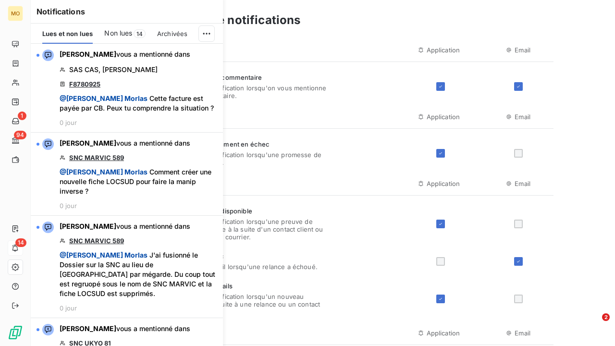
click at [343, 135] on div "Promesse de paiement en échec Recevez une notification lorsqu'une promesse de p…" at bounding box center [361, 147] width 384 height 37
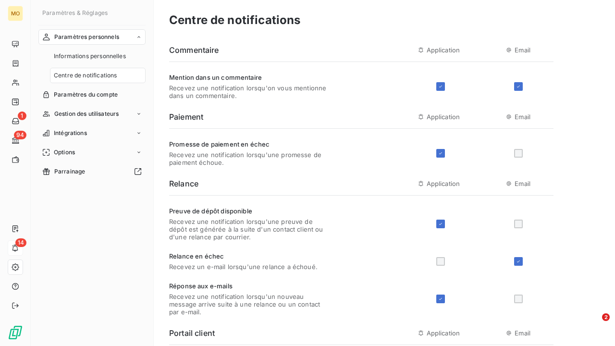
scroll to position [21, 0]
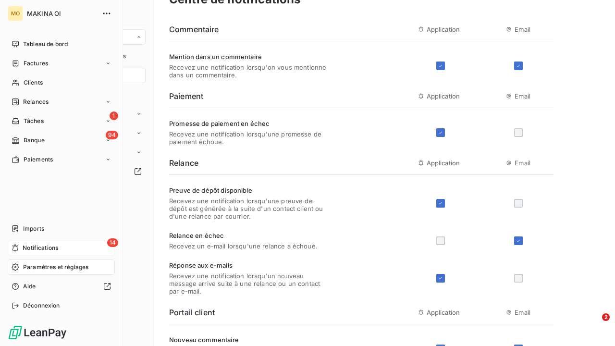
click at [24, 249] on span "Notifications" at bounding box center [41, 248] width 36 height 9
click at [39, 100] on span "Relances" at bounding box center [35, 102] width 25 height 9
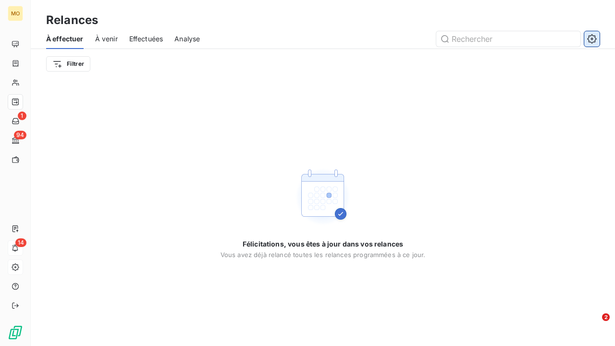
click at [592, 36] on icon "button" at bounding box center [592, 39] width 10 height 10
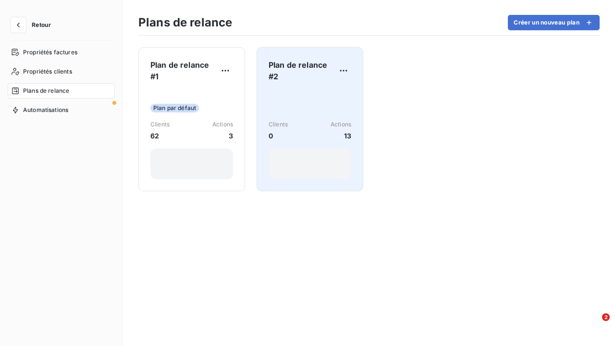
click at [320, 116] on div "Clients 0 Actions 13" at bounding box center [309, 134] width 83 height 89
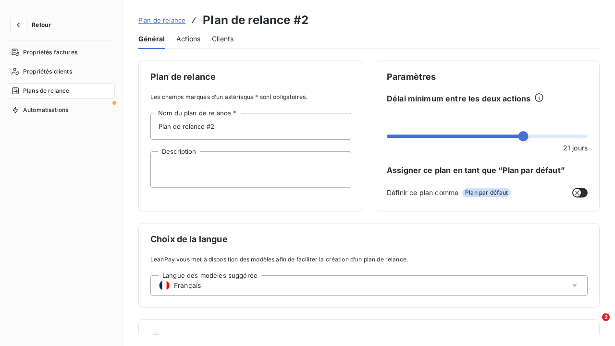
click at [188, 39] on span "Actions" at bounding box center [188, 39] width 24 height 10
